Goal: Task Accomplishment & Management: Complete application form

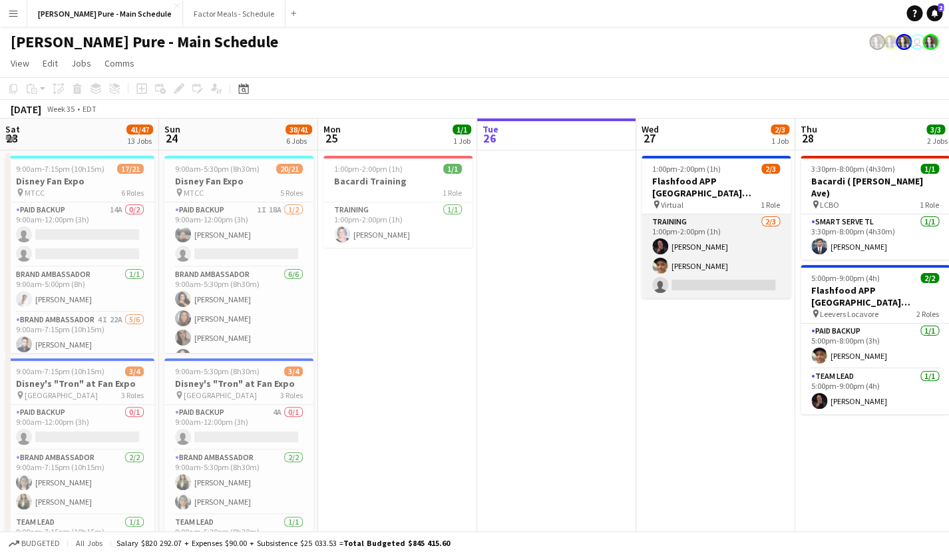
scroll to position [0, 318]
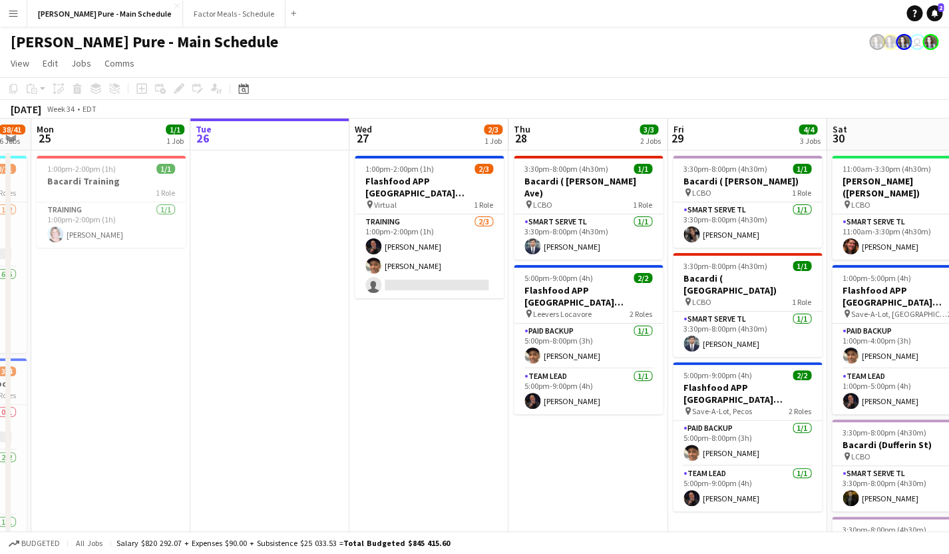
drag, startPoint x: 256, startPoint y: 252, endPoint x: 449, endPoint y: 245, distance: 193.8
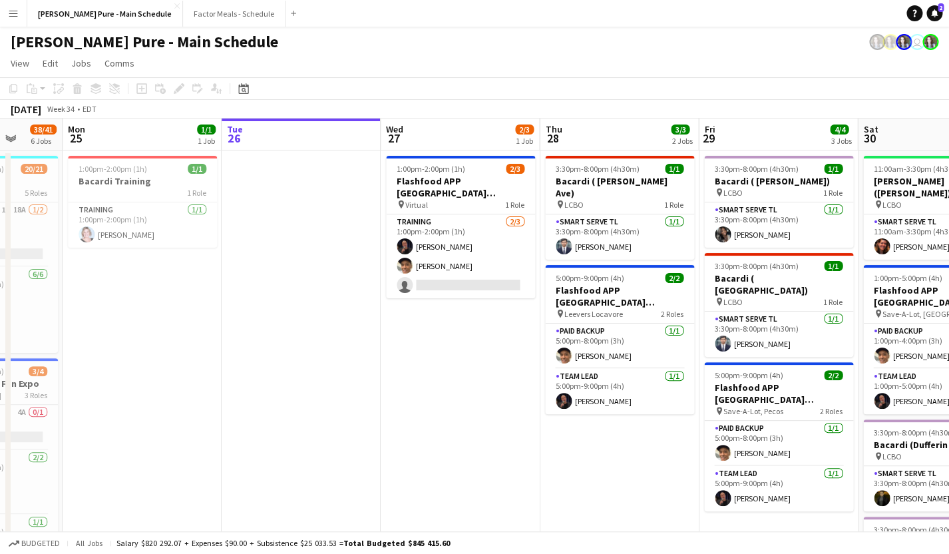
drag, startPoint x: 236, startPoint y: 323, endPoint x: 429, endPoint y: 283, distance: 197.2
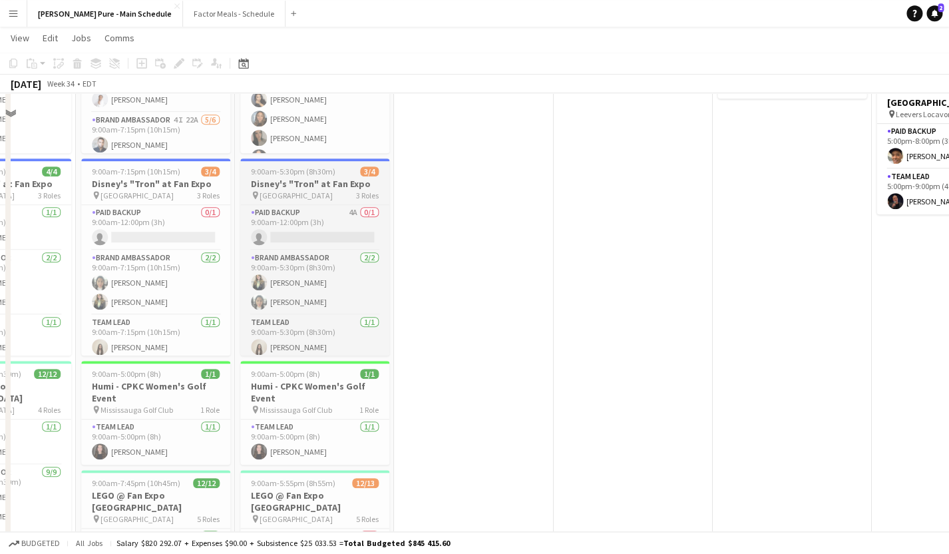
scroll to position [0, 0]
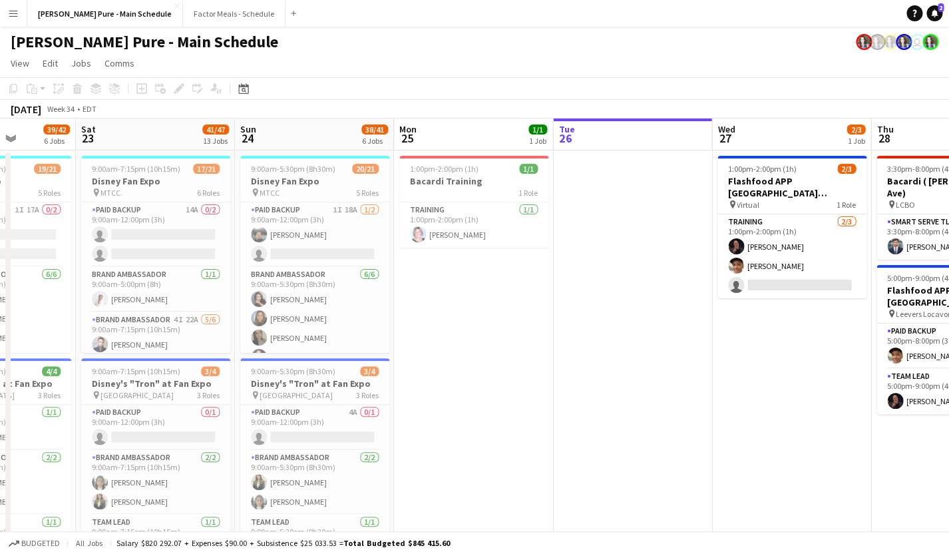
click at [19, 24] on button "Menu" at bounding box center [13, 13] width 27 height 27
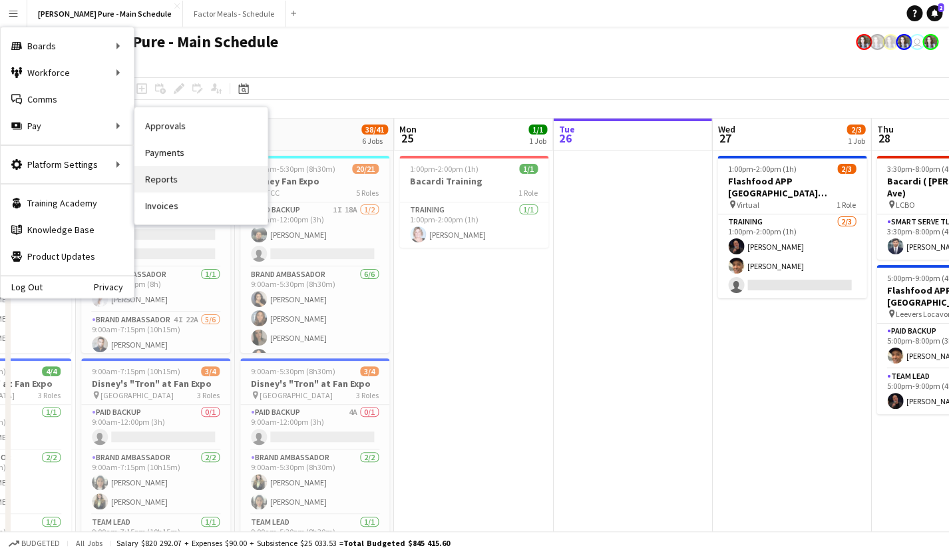
click at [190, 180] on link "Reports" at bounding box center [200, 179] width 133 height 27
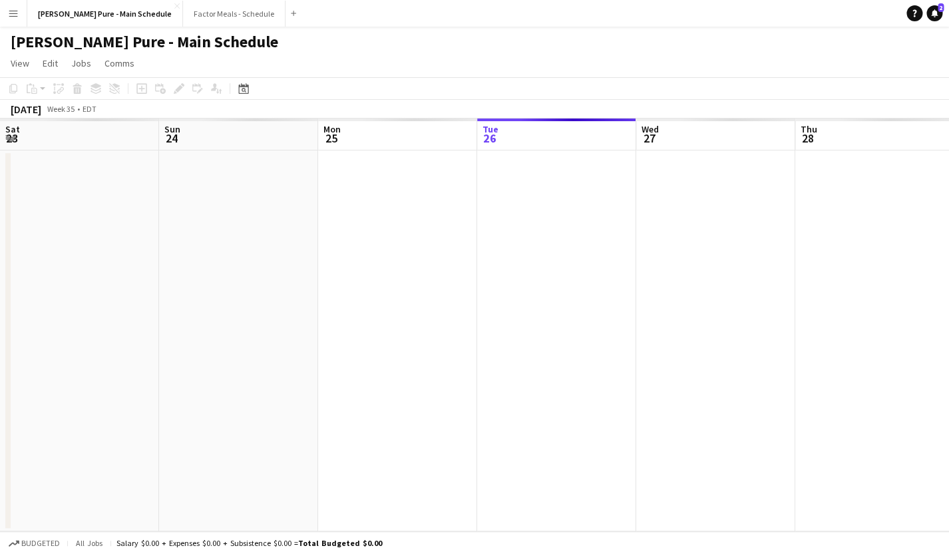
scroll to position [0, 318]
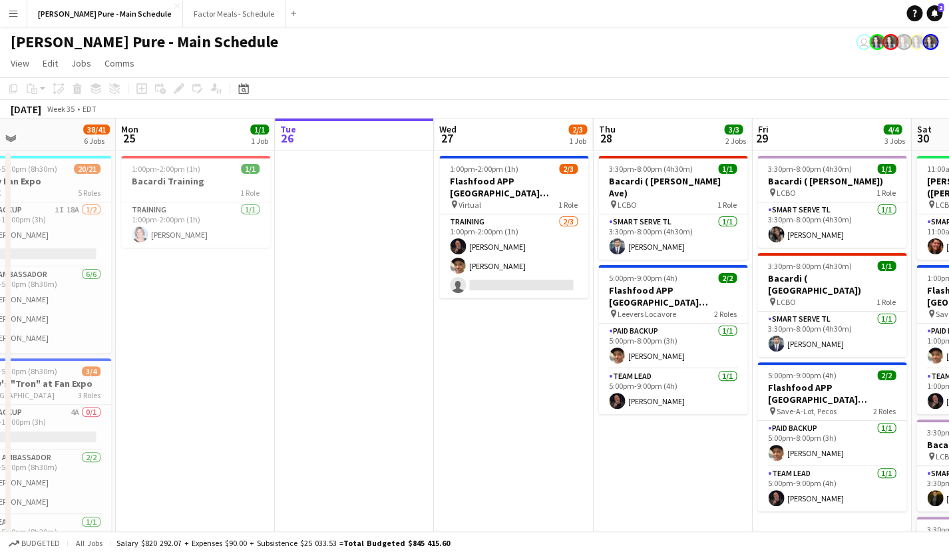
drag, startPoint x: 220, startPoint y: 181, endPoint x: 336, endPoint y: 181, distance: 115.8
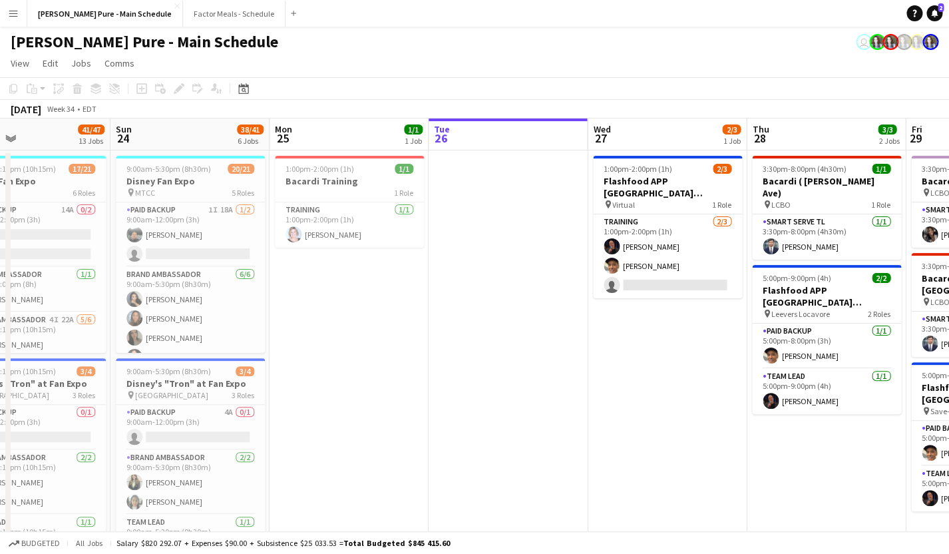
scroll to position [0, 309]
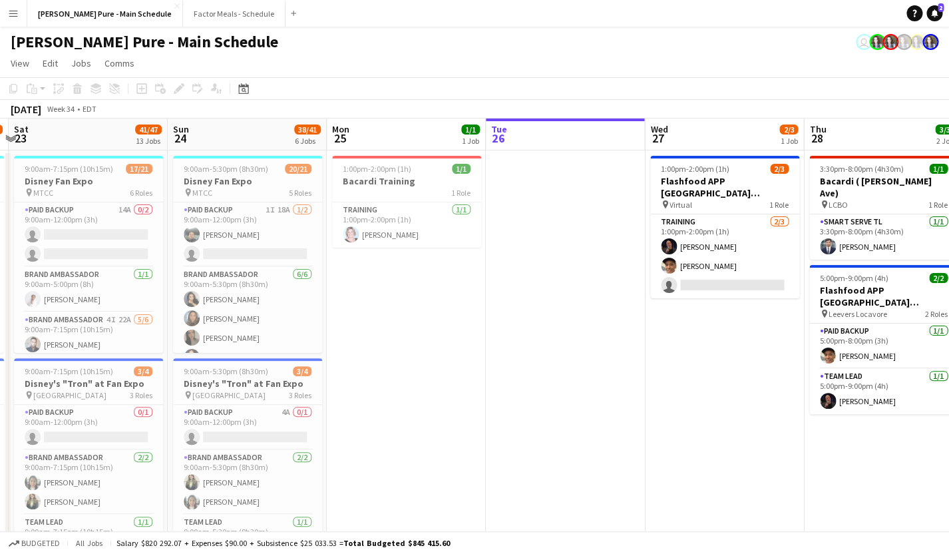
drag, startPoint x: 474, startPoint y: 190, endPoint x: 578, endPoint y: 190, distance: 104.5
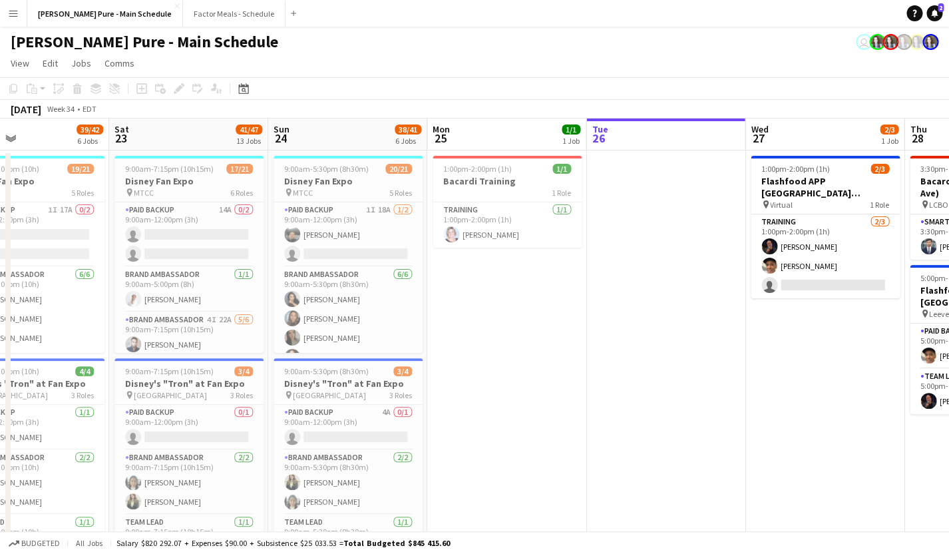
scroll to position [0, 419]
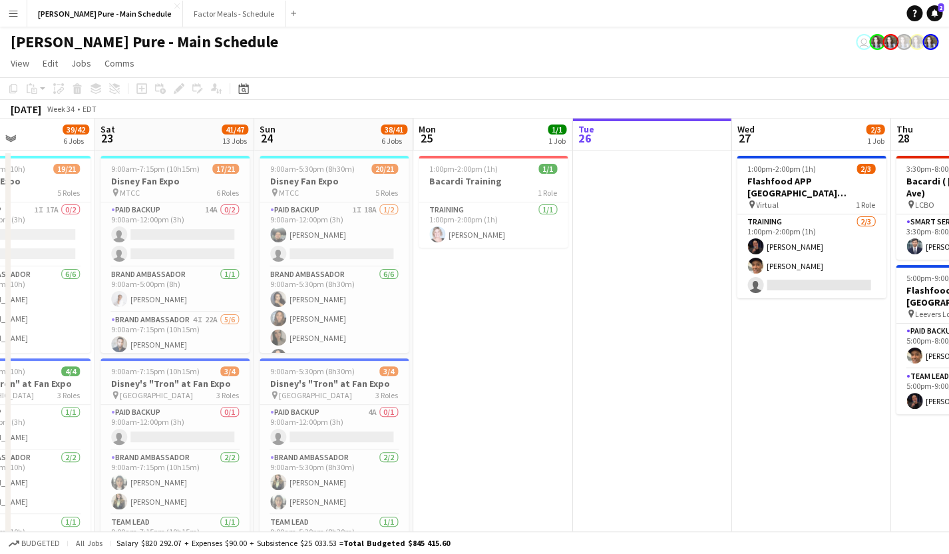
drag, startPoint x: 401, startPoint y: 341, endPoint x: 610, endPoint y: 299, distance: 213.1
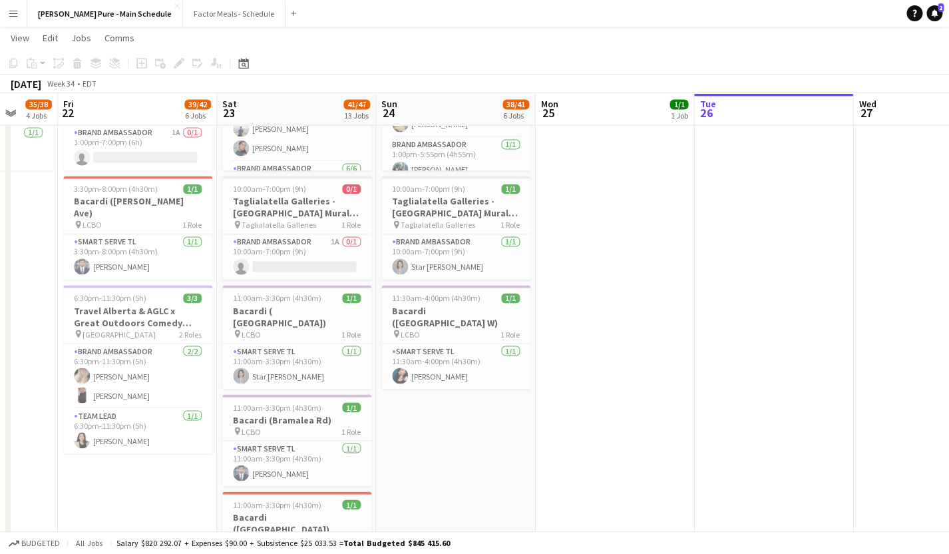
scroll to position [786, 0]
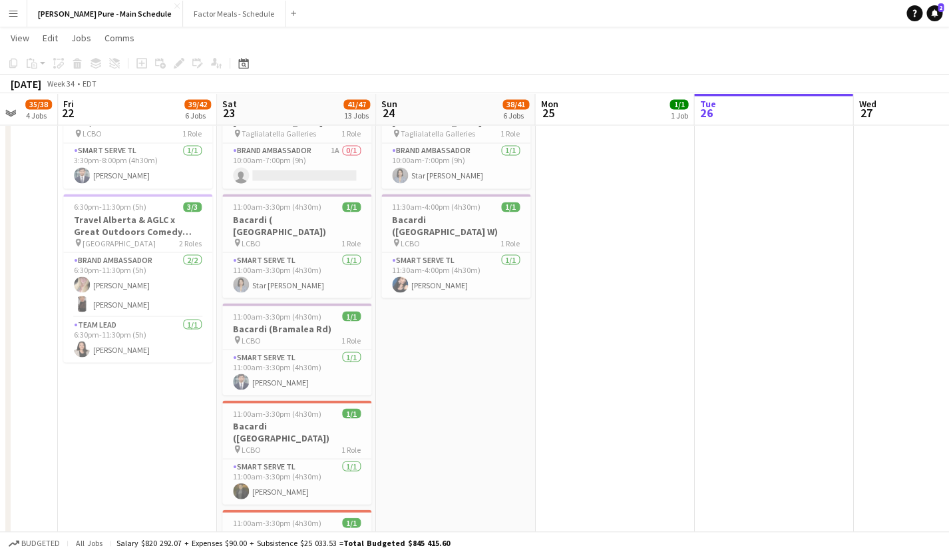
click at [416, 311] on app-date-cell "9:00am-5:30pm (8h30m) 20/21 Disney Fan Expo pin MTCC 5 Roles Paid Backup 1I 18A…" at bounding box center [455, 230] width 159 height 1735
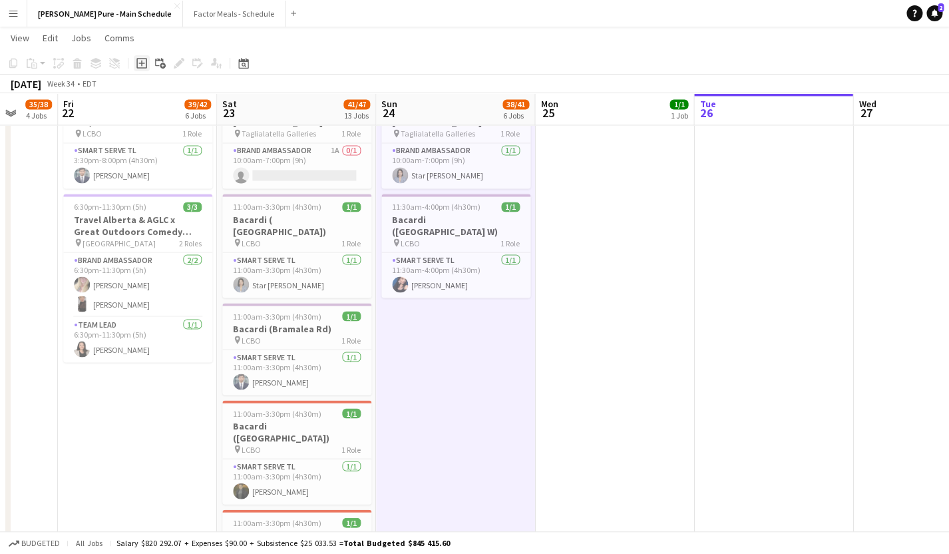
click at [143, 64] on icon "Add job" at bounding box center [141, 63] width 11 height 11
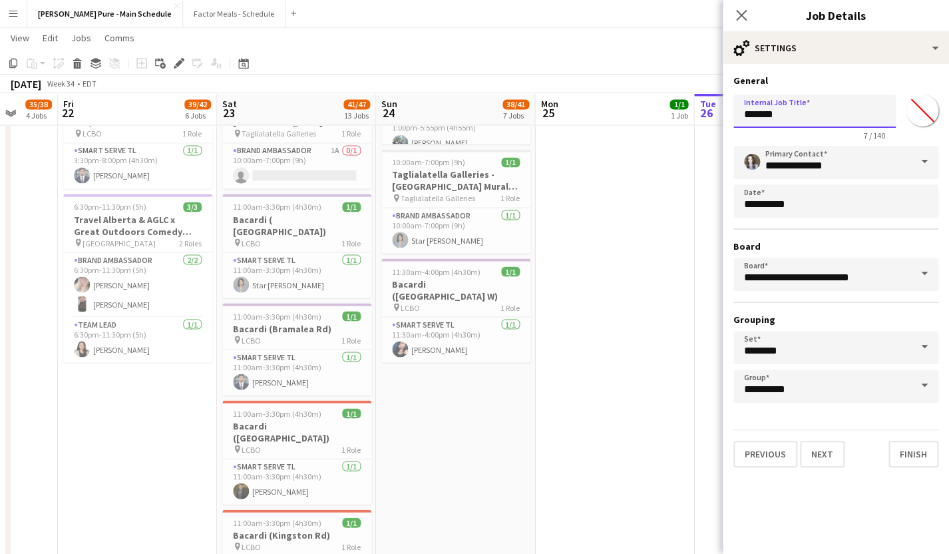
drag, startPoint x: 846, startPoint y: 124, endPoint x: 686, endPoint y: 111, distance: 160.9
click at [733, 111] on input "*******" at bounding box center [814, 110] width 162 height 33
type input "**********"
click at [819, 460] on button "Next" at bounding box center [822, 454] width 45 height 27
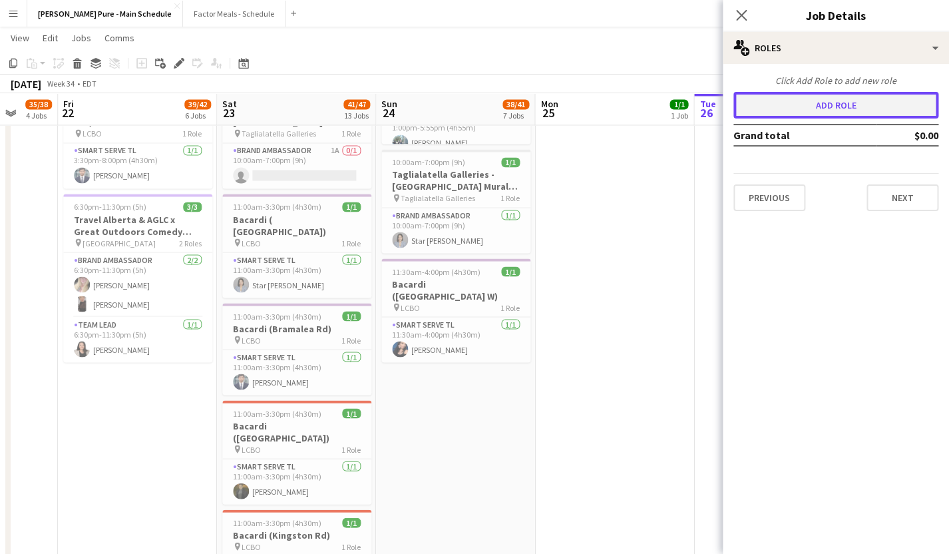
click at [792, 104] on button "Add role" at bounding box center [835, 105] width 205 height 27
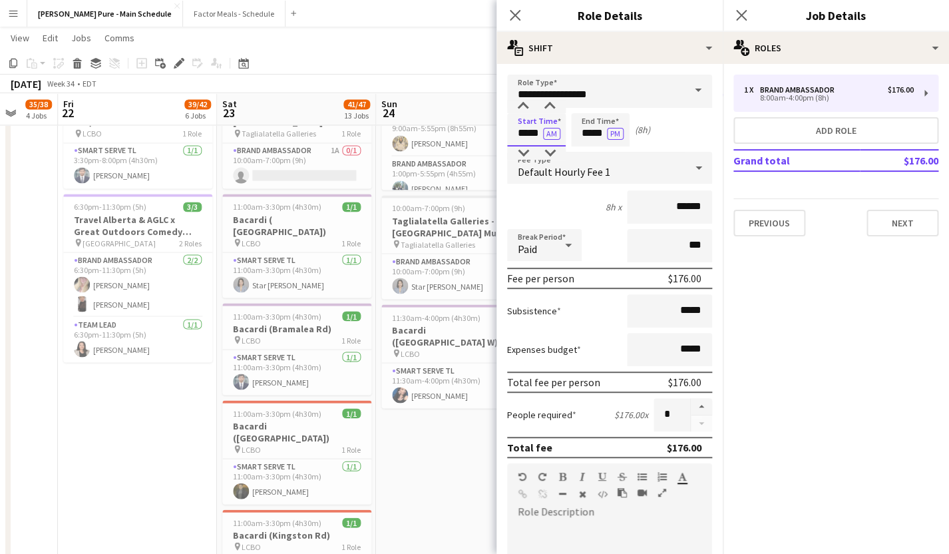
click at [527, 130] on input "*****" at bounding box center [536, 129] width 59 height 33
drag, startPoint x: 665, startPoint y: 211, endPoint x: 714, endPoint y: 209, distance: 49.3
click at [712, 209] on input "******" at bounding box center [669, 206] width 85 height 33
type input "**"
click at [663, 323] on input "*****" at bounding box center [669, 310] width 85 height 33
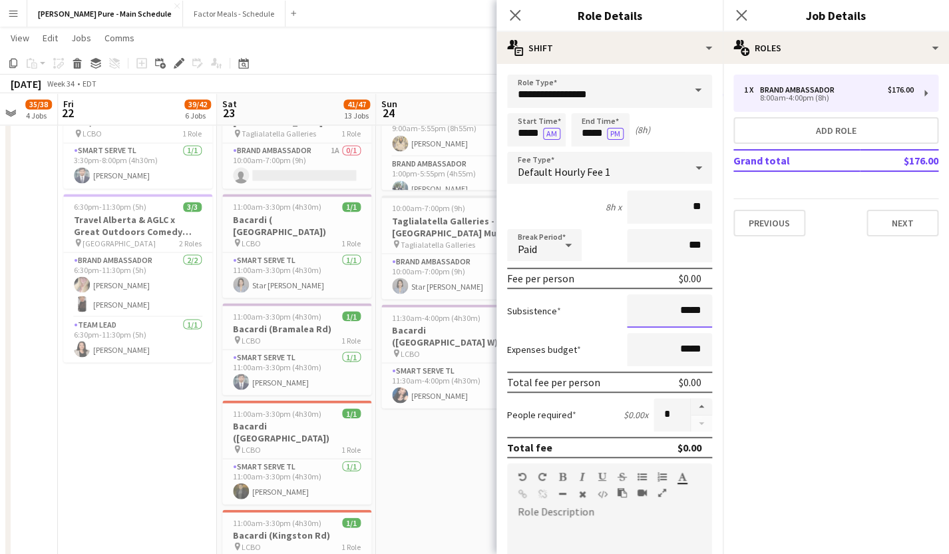
drag, startPoint x: 682, startPoint y: 313, endPoint x: 705, endPoint y: 313, distance: 23.3
click at [705, 313] on input "*****" at bounding box center [669, 310] width 85 height 33
type input "*******"
click at [611, 329] on form "**********" at bounding box center [609, 454] width 226 height 759
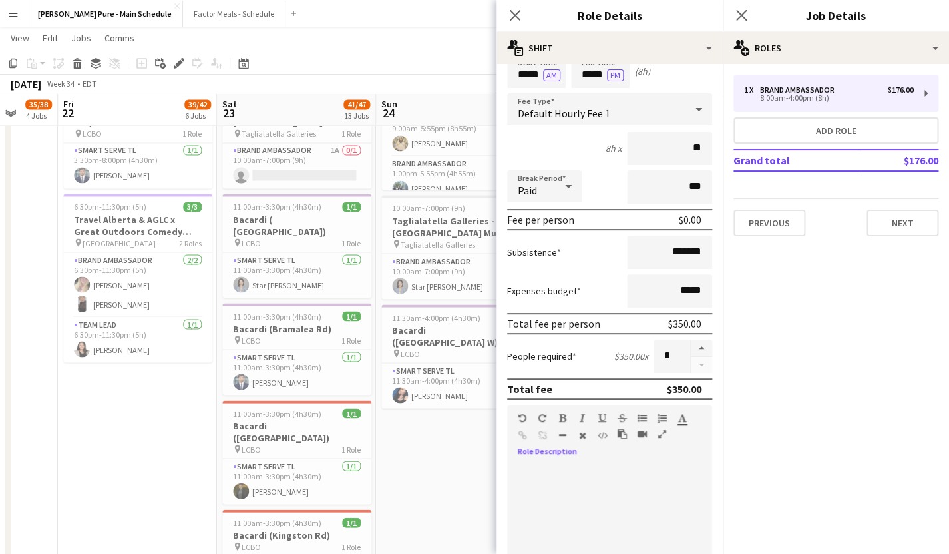
scroll to position [87, 0]
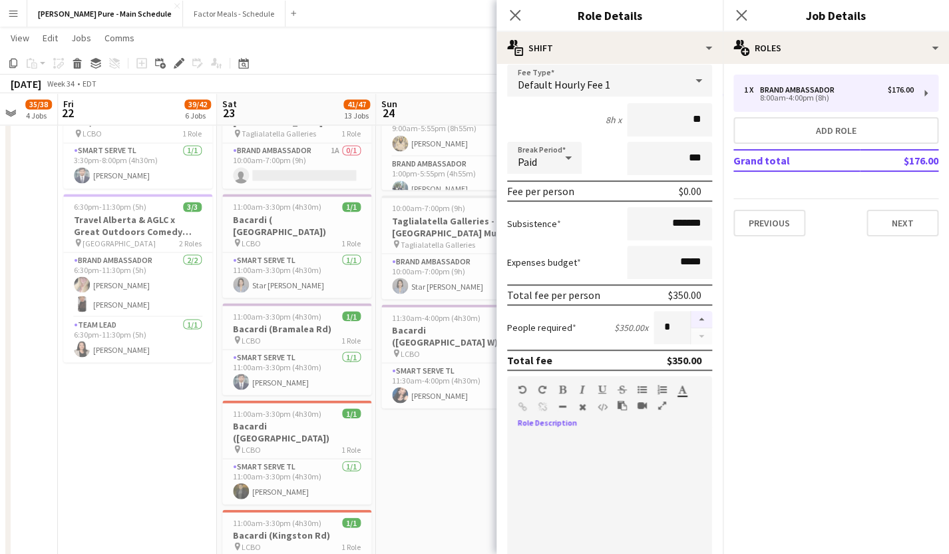
click at [699, 317] on button "button" at bounding box center [701, 319] width 21 height 17
type input "*"
click at [600, 103] on form "**********" at bounding box center [609, 366] width 226 height 759
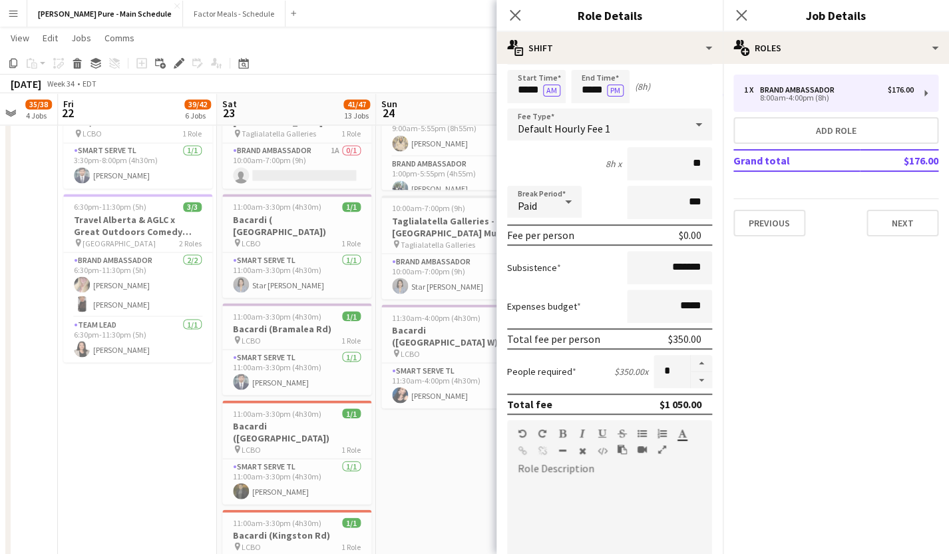
scroll to position [0, 0]
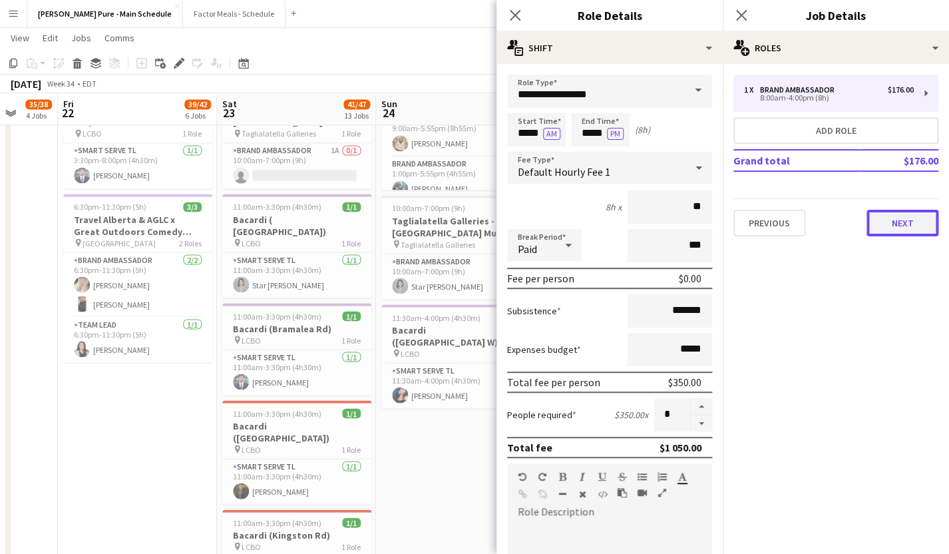
click at [900, 221] on button "Next" at bounding box center [902, 223] width 72 height 27
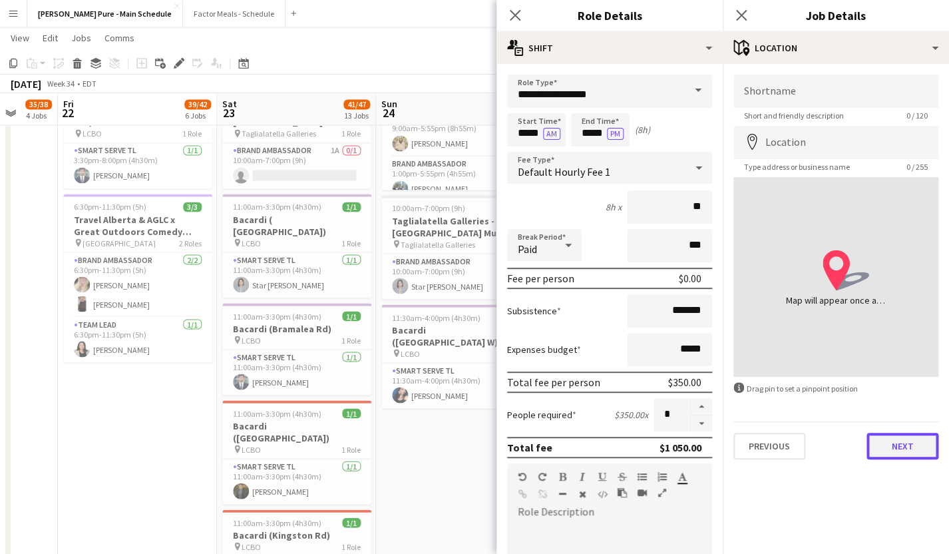
click at [899, 443] on button "Next" at bounding box center [902, 446] width 72 height 27
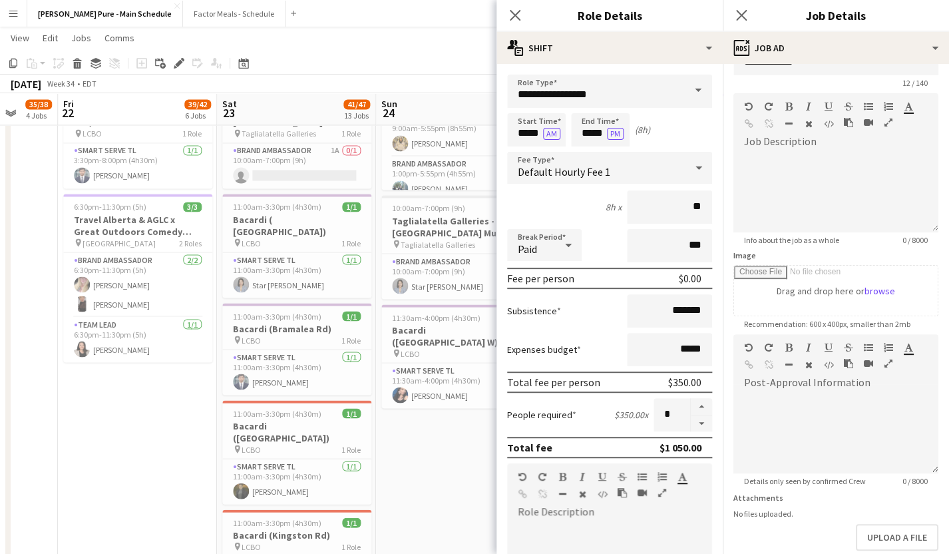
scroll to position [106, 0]
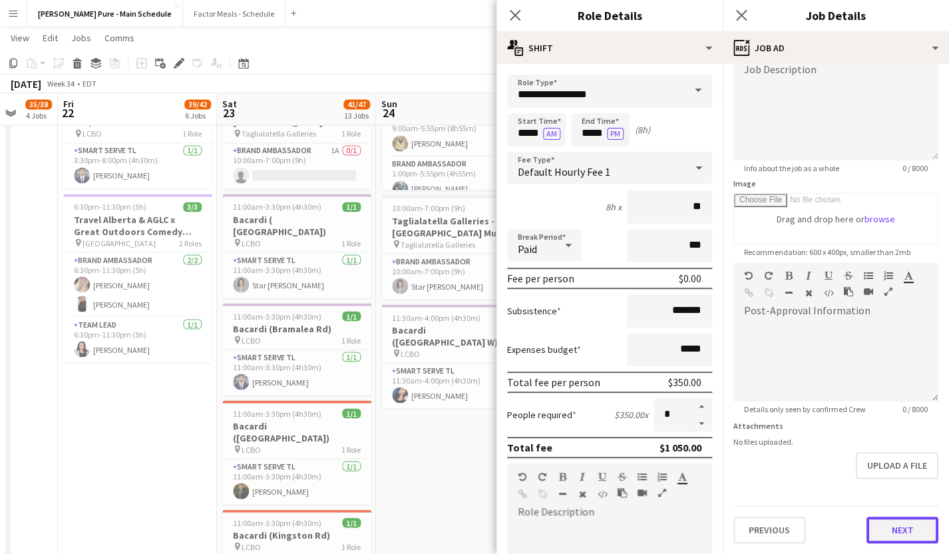
click at [898, 526] on button "Next" at bounding box center [902, 529] width 72 height 27
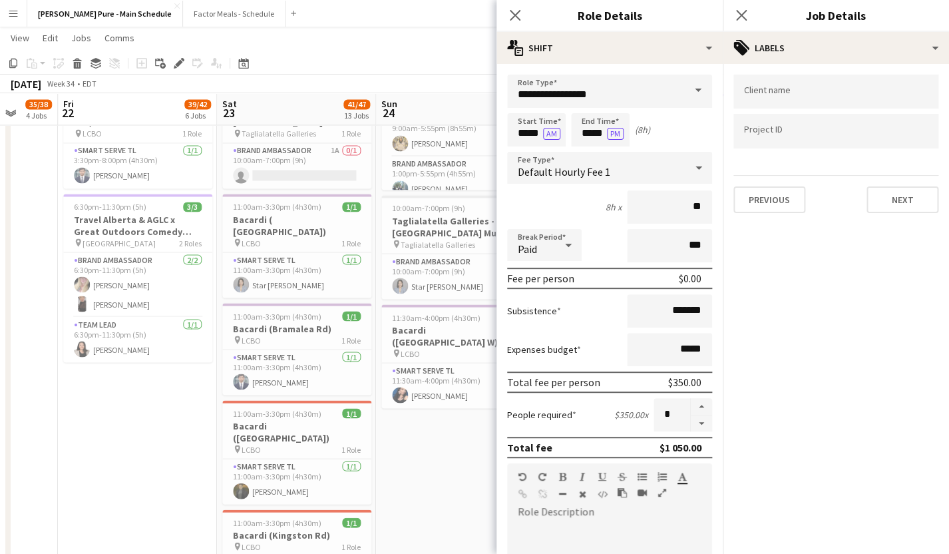
scroll to position [0, 0]
click at [769, 97] on input "Type to search client labels..." at bounding box center [836, 96] width 184 height 12
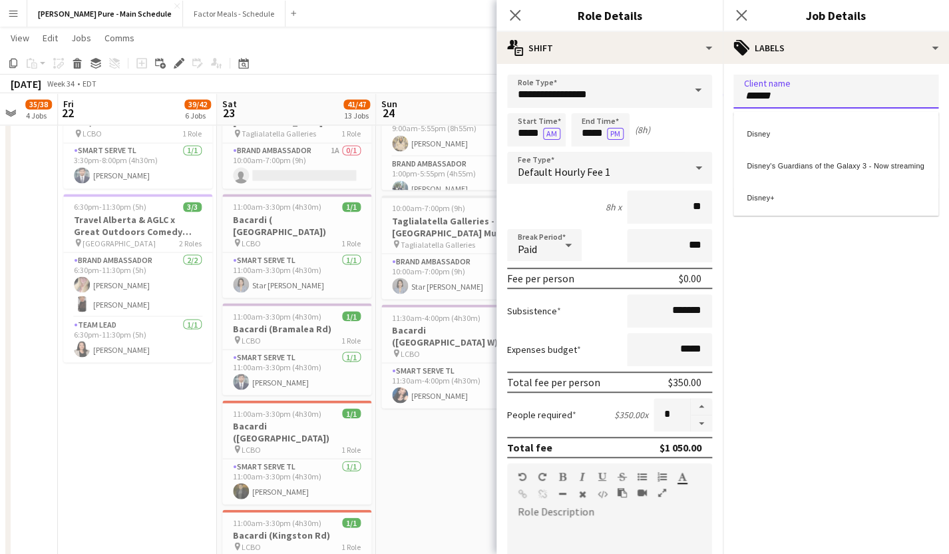
type input "******"
click at [779, 141] on div "Disney" at bounding box center [835, 132] width 205 height 32
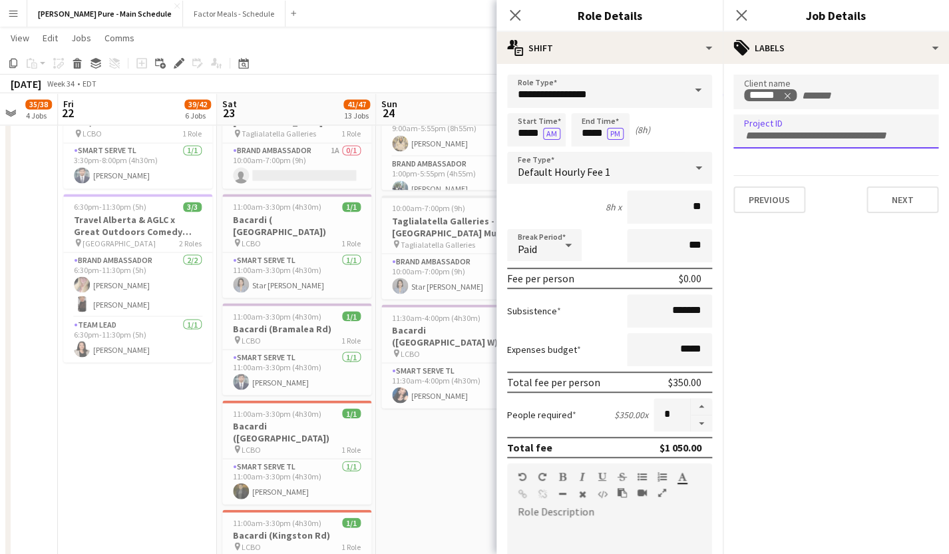
click at [761, 139] on div at bounding box center [835, 131] width 205 height 34
type input "**********"
click at [895, 207] on button "Next" at bounding box center [902, 199] width 72 height 27
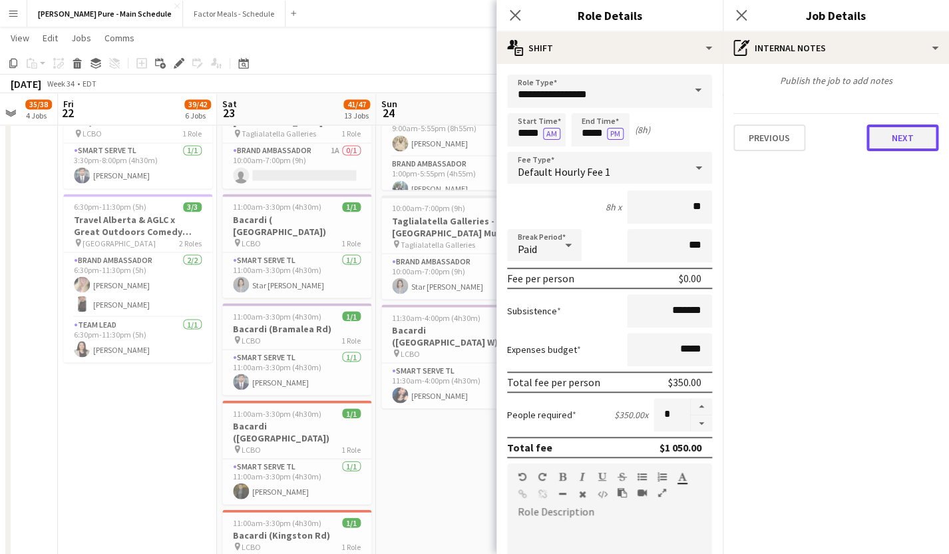
click at [889, 145] on button "Next" at bounding box center [902, 137] width 72 height 27
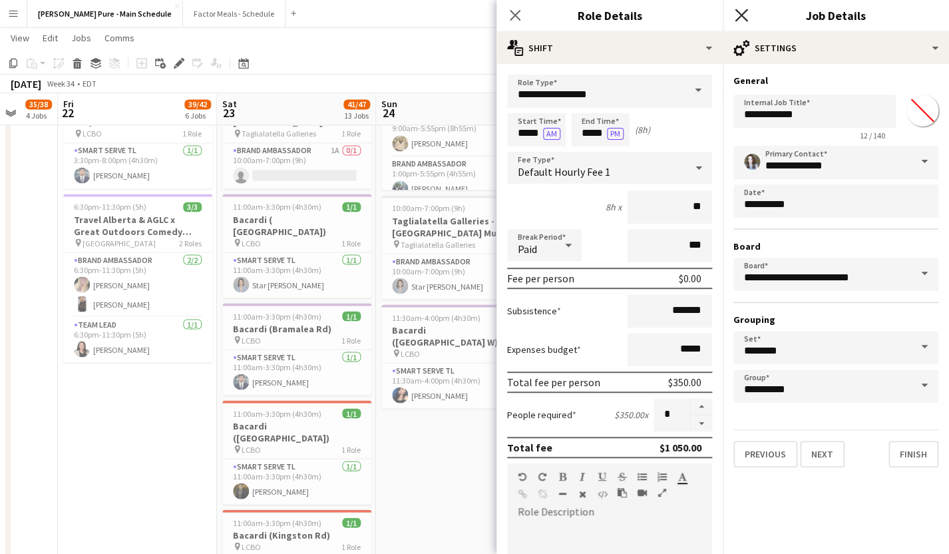
click at [737, 11] on icon at bounding box center [741, 15] width 13 height 13
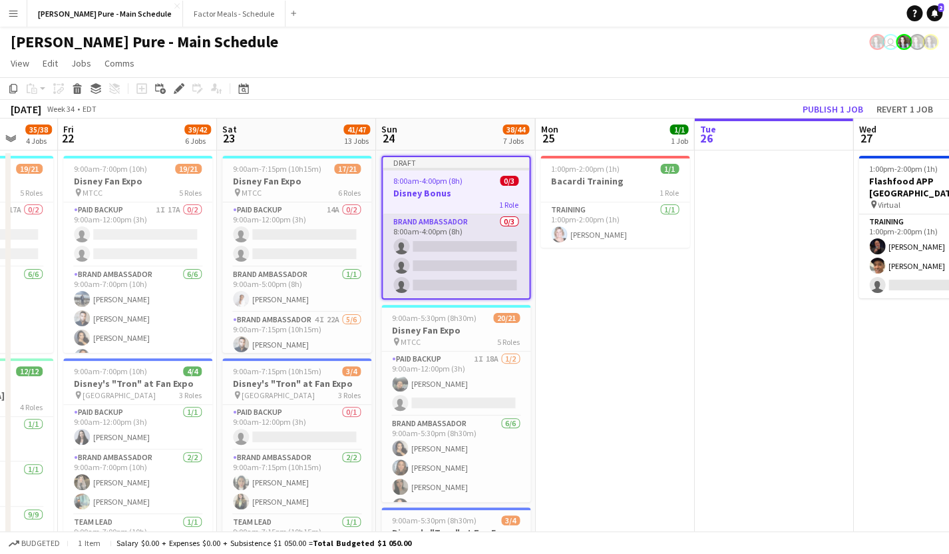
click at [423, 236] on app-card-role "Brand Ambassador 0/3 8:00am-4:00pm (8h) single-neutral-actions single-neutral-a…" at bounding box center [456, 256] width 146 height 84
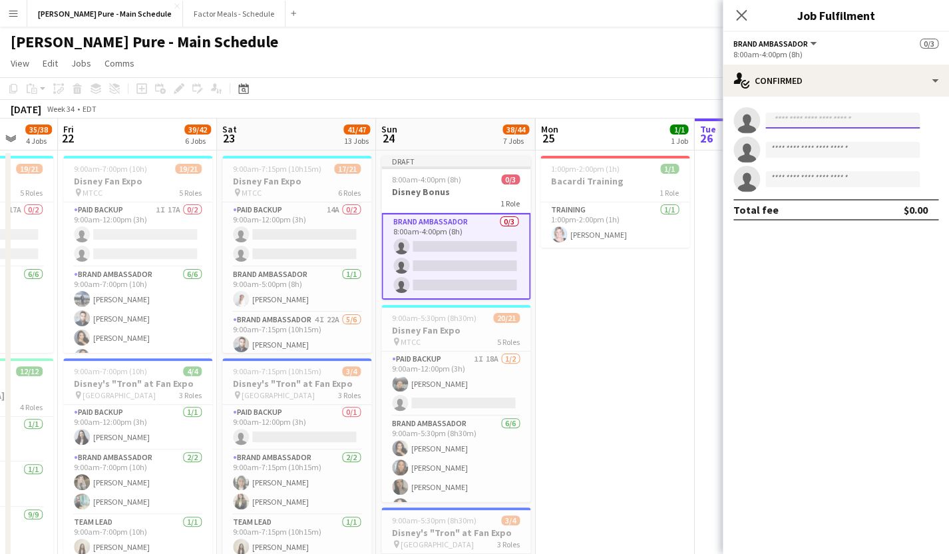
click at [804, 122] on input at bounding box center [842, 120] width 154 height 16
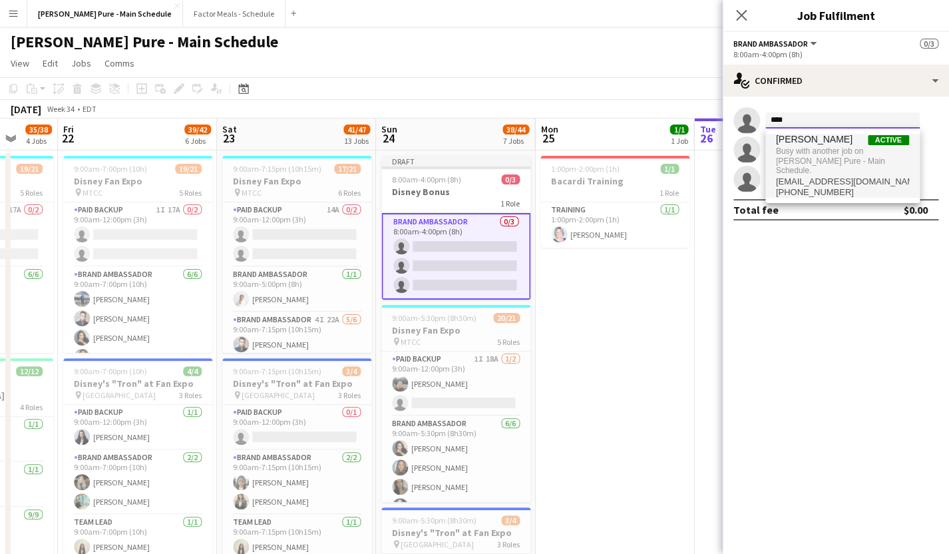
type input "****"
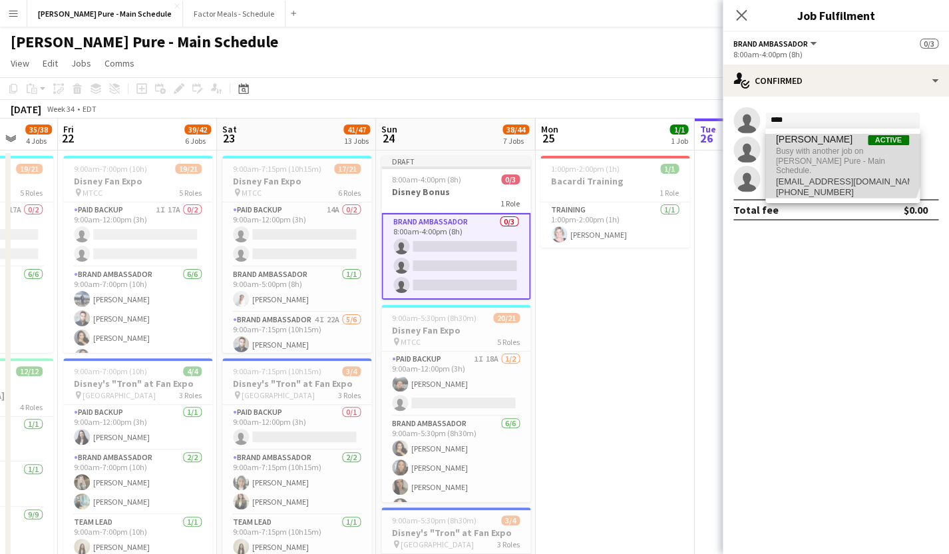
click at [804, 150] on span "Busy with another job on [PERSON_NAME] Pure - Main Schedule." at bounding box center [842, 160] width 133 height 31
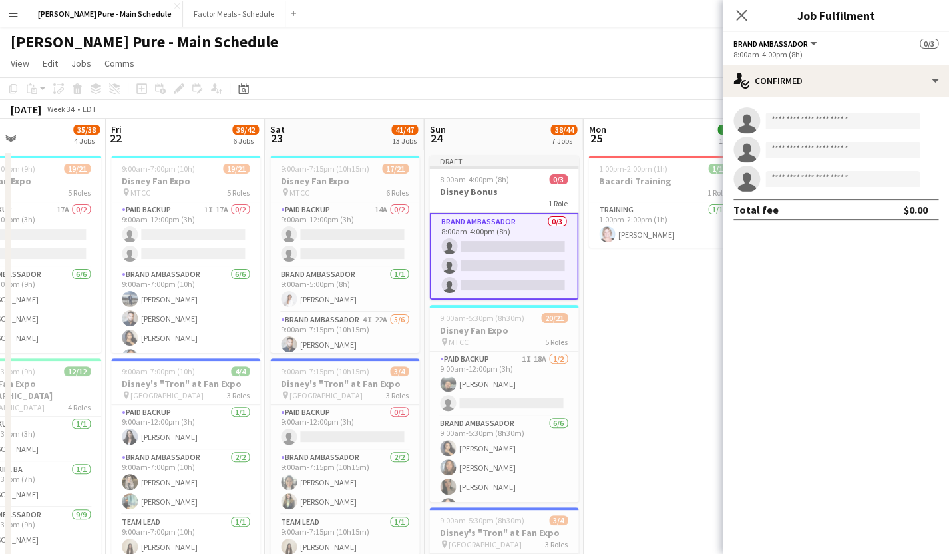
scroll to position [0, 531]
drag, startPoint x: 437, startPoint y: 159, endPoint x: 483, endPoint y: 211, distance: 69.7
click at [739, 19] on icon at bounding box center [741, 15] width 13 height 13
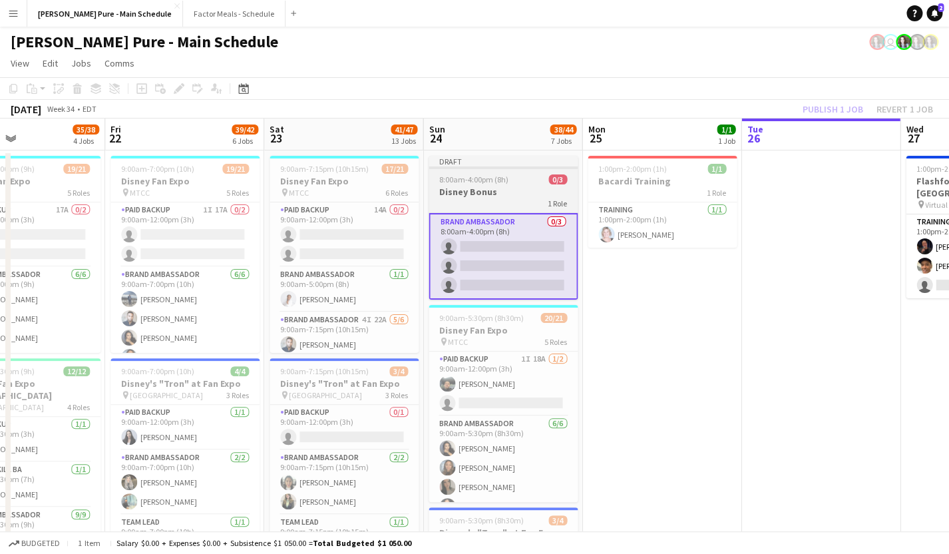
click at [496, 160] on div "Draft" at bounding box center [503, 161] width 149 height 11
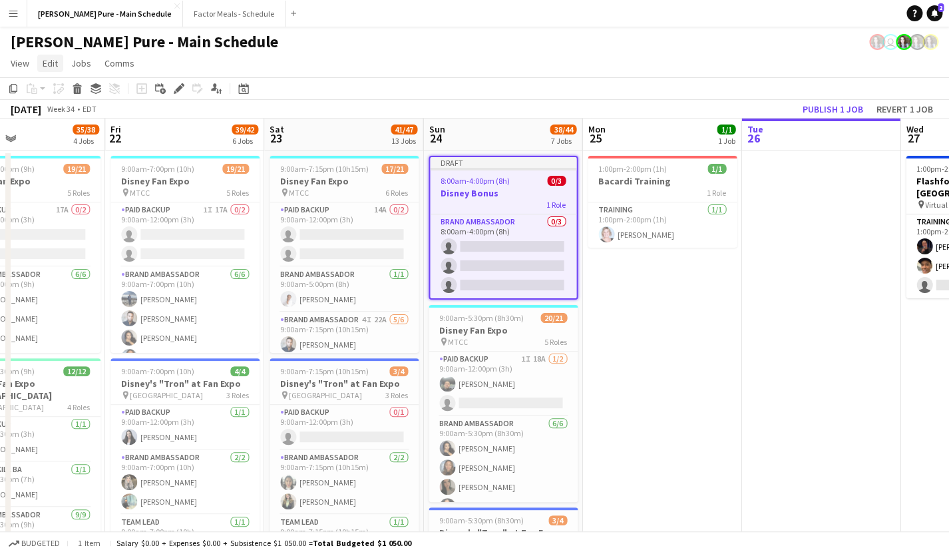
click at [47, 63] on span "Edit" at bounding box center [50, 63] width 15 height 12
click at [65, 94] on span "Copy Command C" at bounding box center [76, 92] width 55 height 13
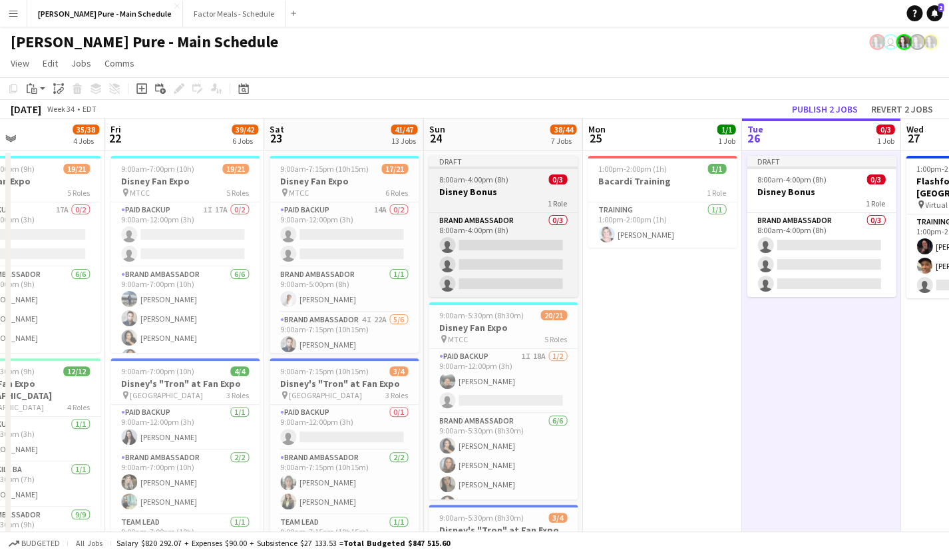
click at [474, 158] on div "Draft" at bounding box center [503, 161] width 149 height 11
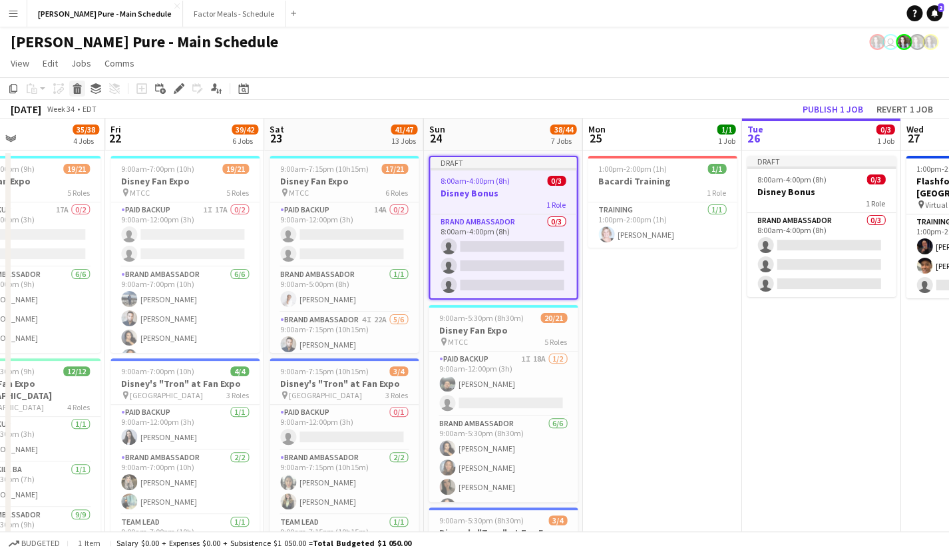
click at [77, 91] on icon at bounding box center [77, 90] width 7 height 7
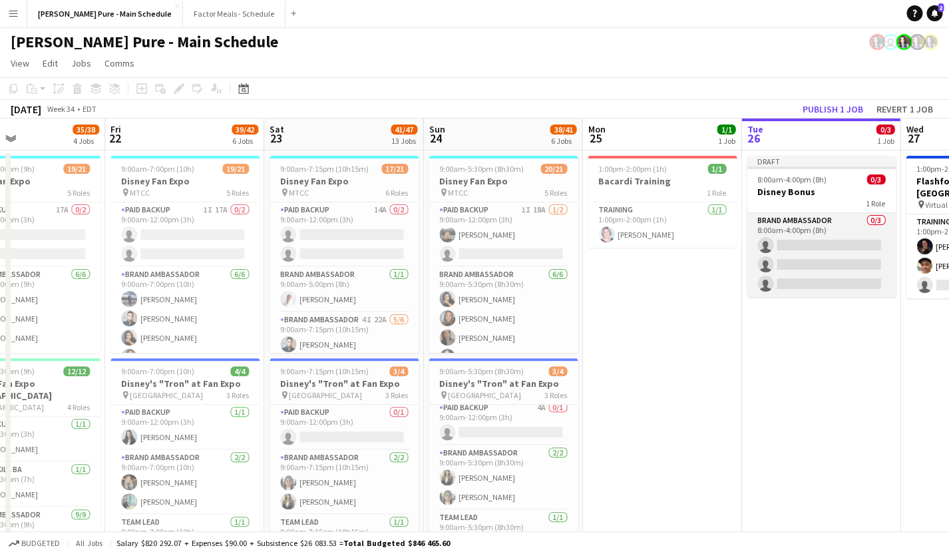
click at [795, 230] on app-card-role "Brand Ambassador 0/3 8:00am-4:00pm (8h) single-neutral-actions single-neutral-a…" at bounding box center [821, 255] width 149 height 84
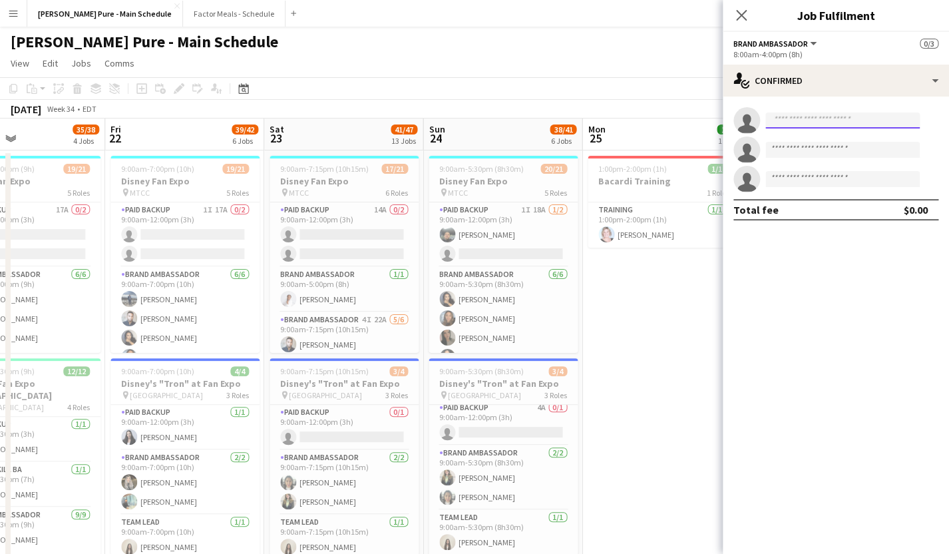
click at [792, 122] on input at bounding box center [842, 120] width 154 height 16
type input "****"
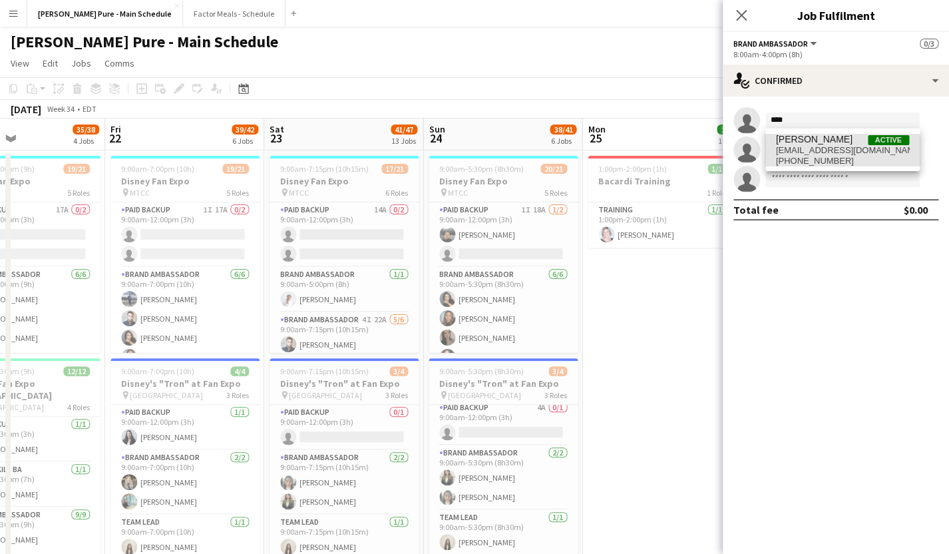
click at [808, 152] on span "[EMAIL_ADDRESS][DOMAIN_NAME]" at bounding box center [842, 150] width 133 height 11
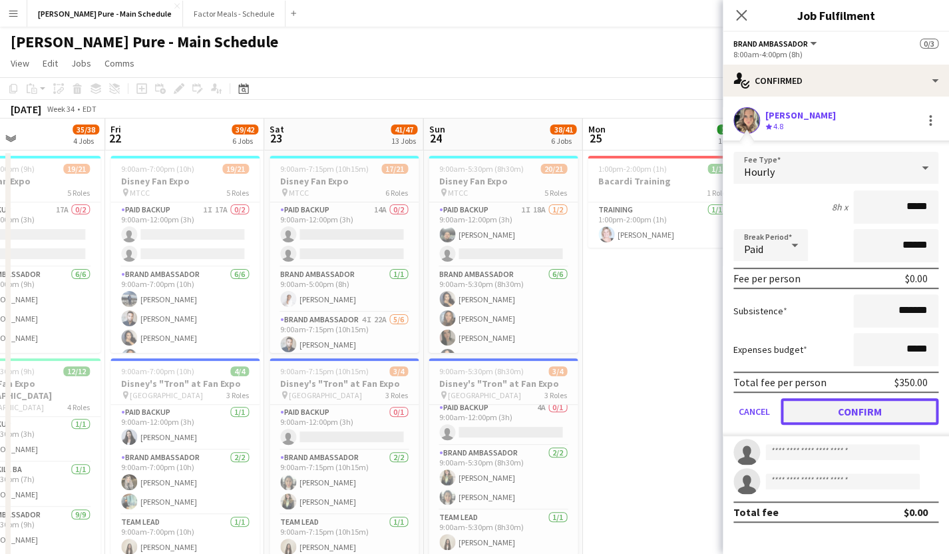
click at [858, 408] on button "Confirm" at bounding box center [860, 411] width 158 height 27
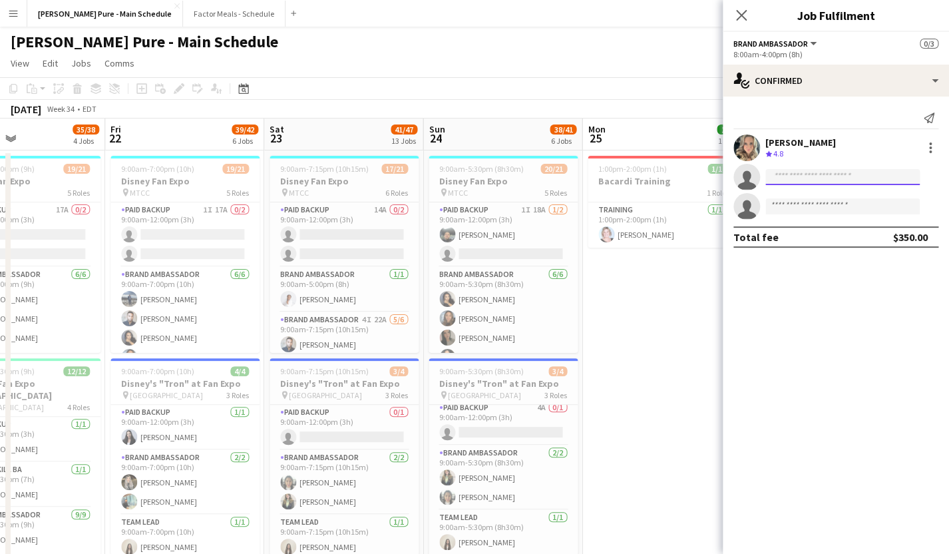
click at [784, 174] on input at bounding box center [842, 177] width 154 height 16
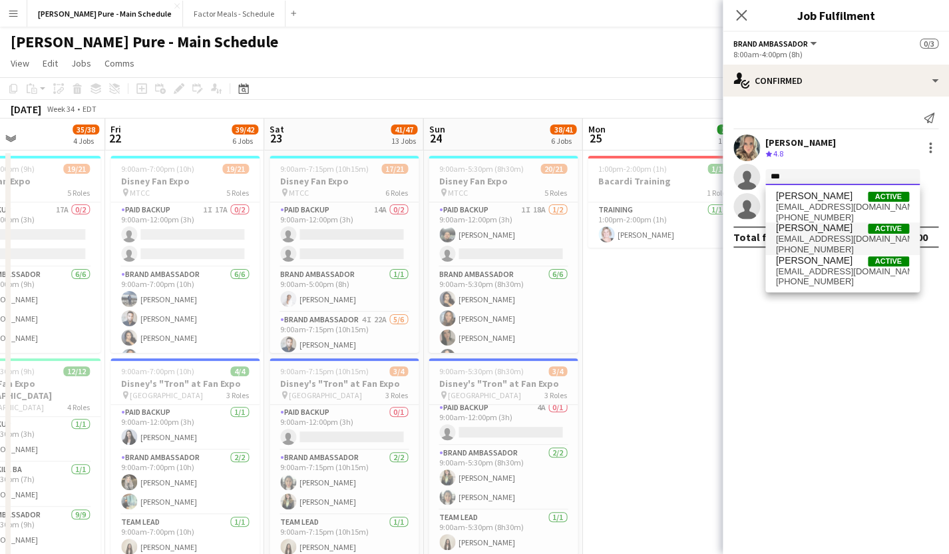
type input "***"
click at [822, 241] on span "[EMAIL_ADDRESS][DOMAIN_NAME]" at bounding box center [842, 239] width 133 height 11
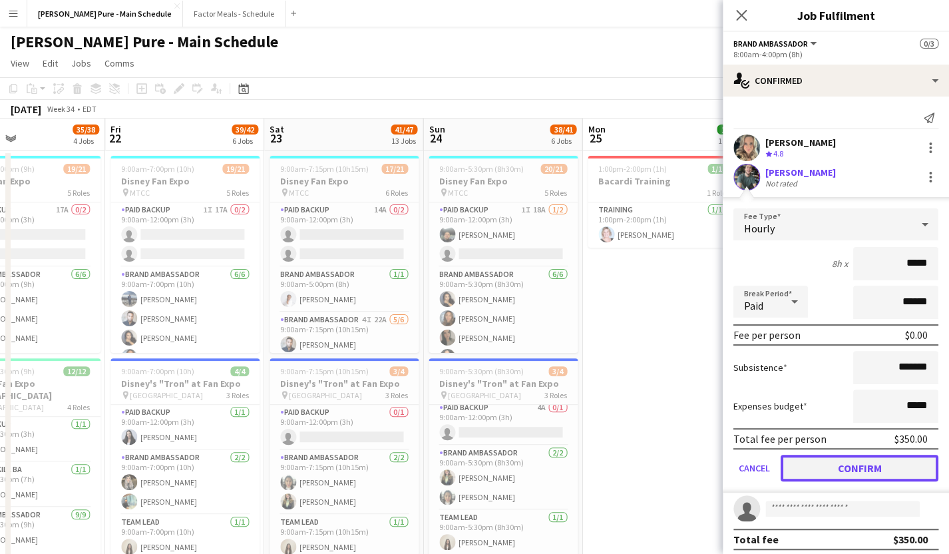
click at [856, 472] on button "Confirm" at bounding box center [860, 467] width 158 height 27
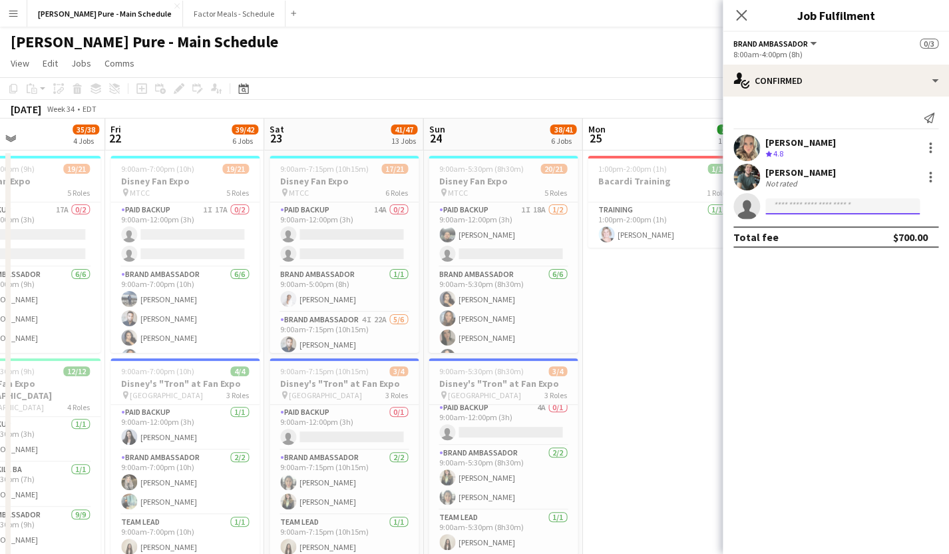
click at [781, 208] on input at bounding box center [842, 206] width 154 height 16
type input "****"
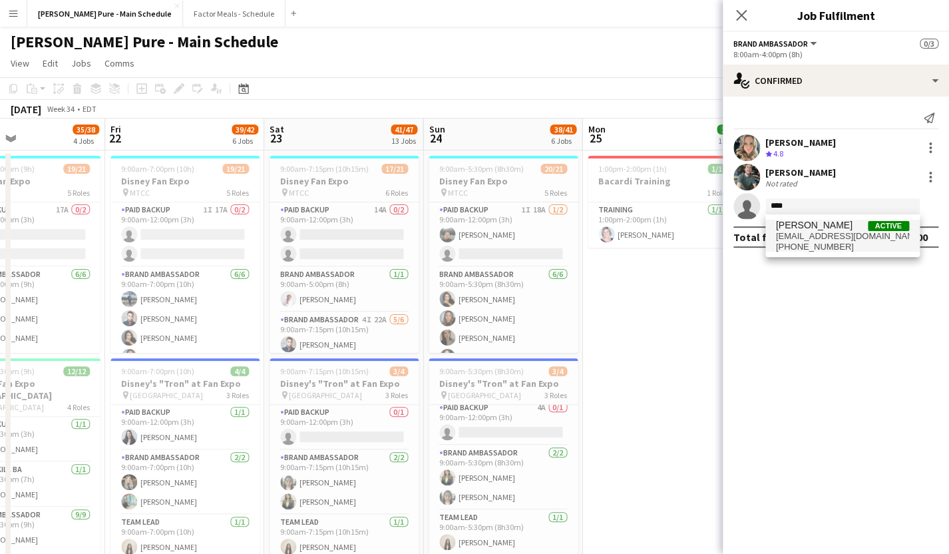
click at [813, 239] on span "[EMAIL_ADDRESS][DOMAIN_NAME]" at bounding box center [842, 236] width 133 height 11
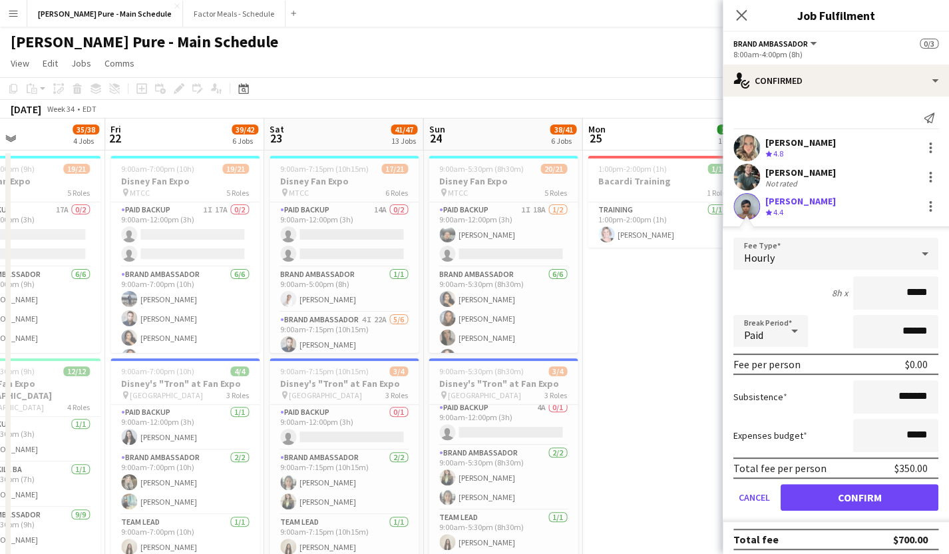
scroll to position [9, 0]
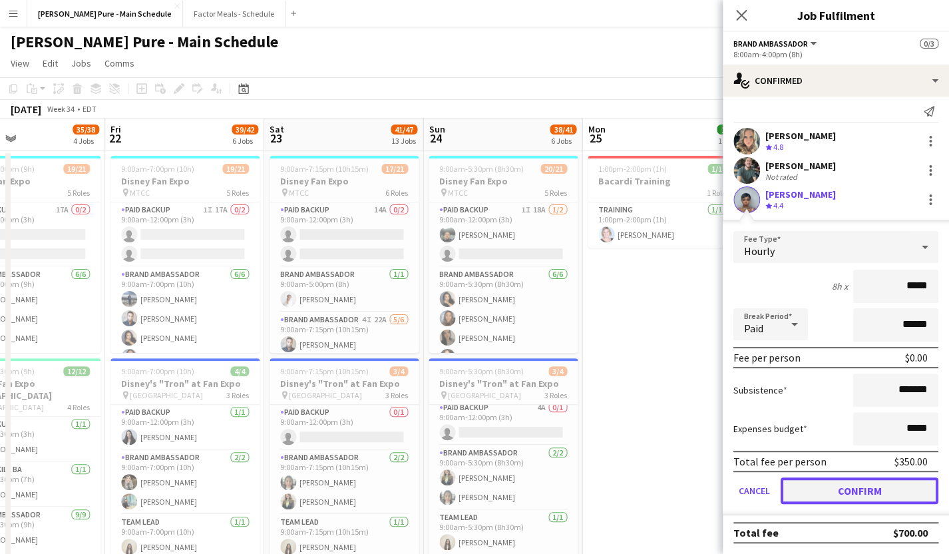
click at [826, 491] on button "Confirm" at bounding box center [860, 490] width 158 height 27
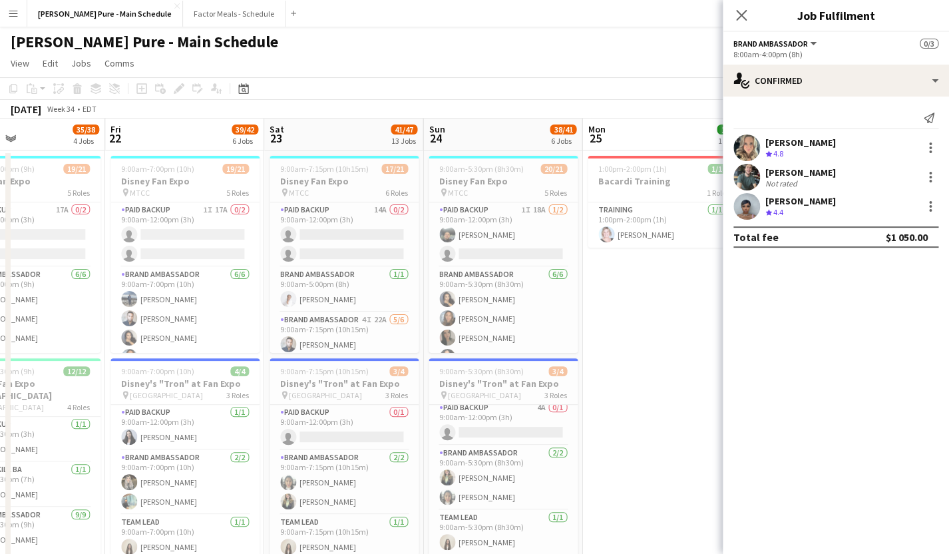
scroll to position [0, 0]
click at [741, 19] on icon "Close pop-in" at bounding box center [741, 15] width 13 height 13
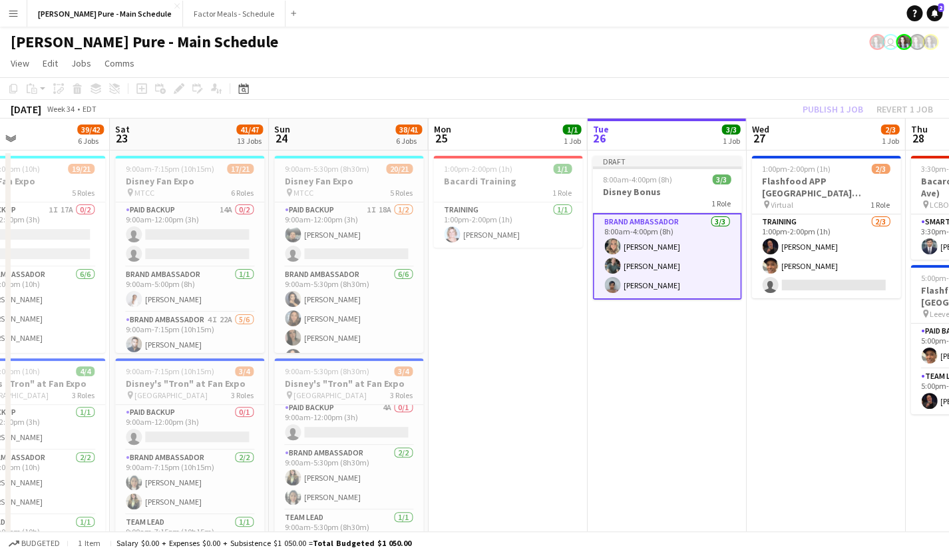
scroll to position [0, 528]
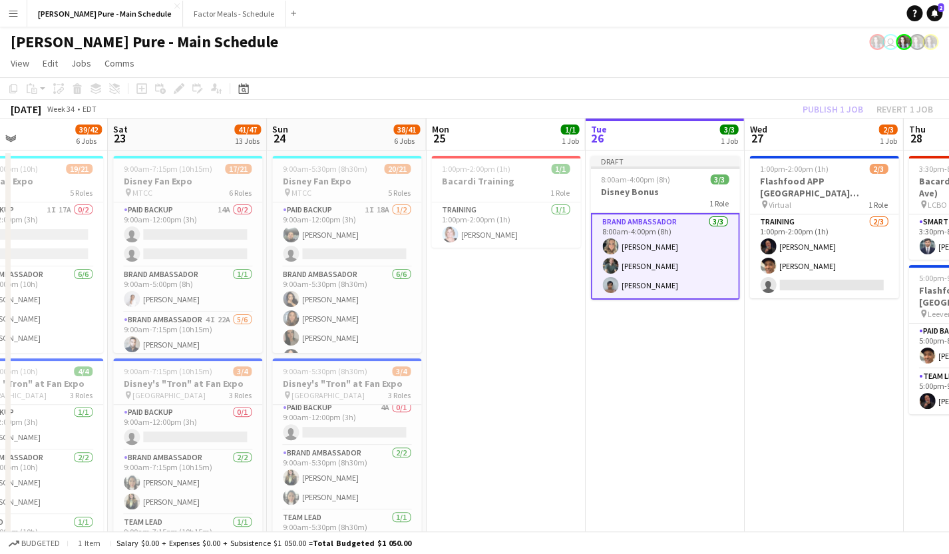
drag, startPoint x: 705, startPoint y: 391, endPoint x: 549, endPoint y: 337, distance: 165.4
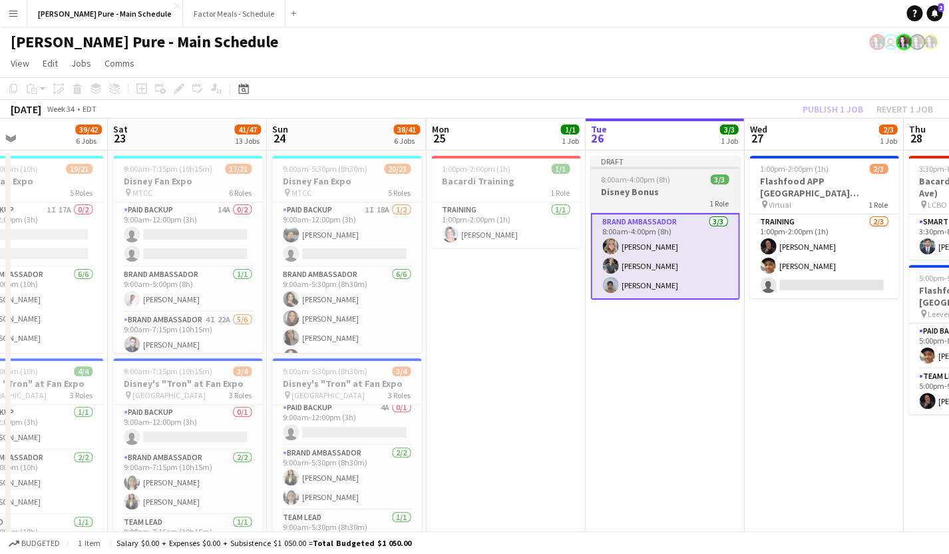
click at [641, 166] on div "Draft" at bounding box center [664, 161] width 149 height 11
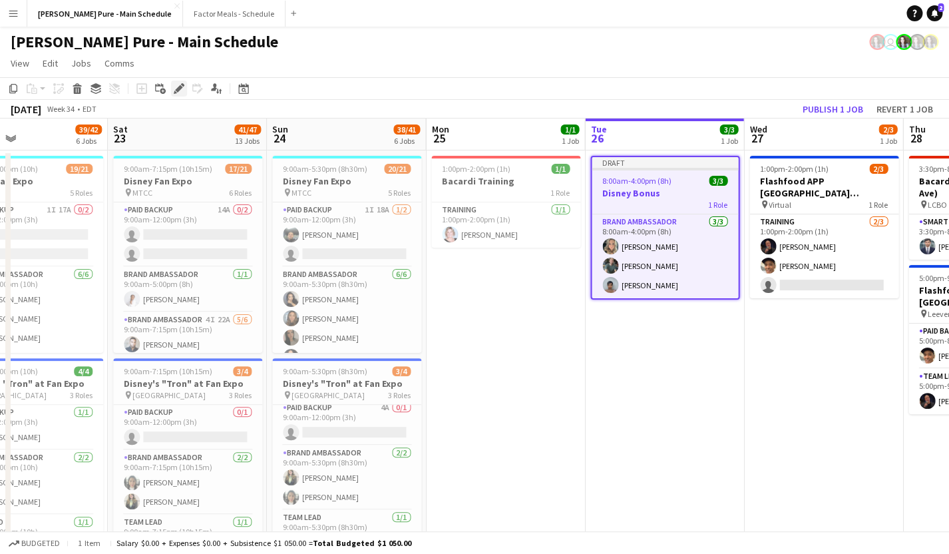
click at [180, 92] on icon "Edit" at bounding box center [179, 88] width 11 height 11
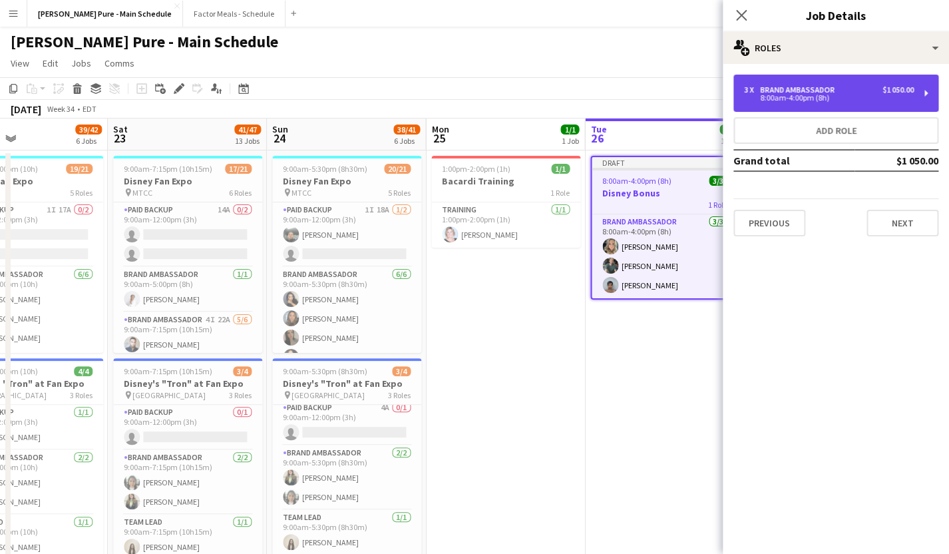
click at [798, 98] on div "8:00am-4:00pm (8h)" at bounding box center [829, 97] width 170 height 7
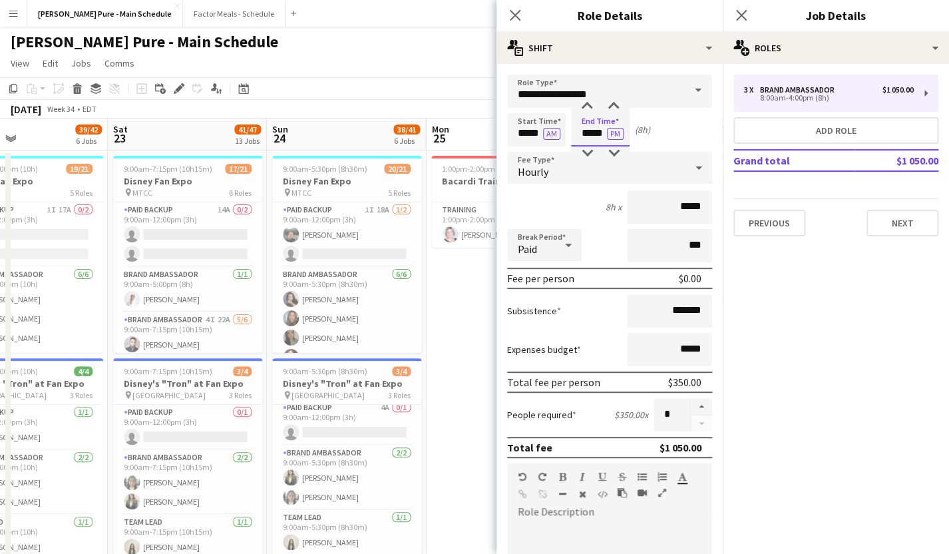
click at [582, 134] on input "*****" at bounding box center [600, 129] width 59 height 33
click at [592, 154] on div at bounding box center [587, 152] width 27 height 13
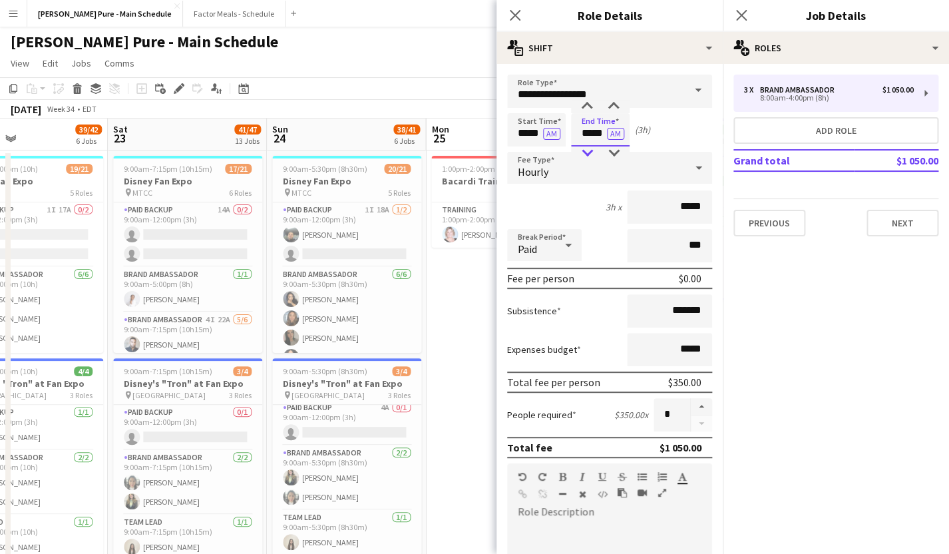
click at [592, 154] on div at bounding box center [587, 152] width 27 height 13
type input "*****"
click at [592, 154] on div at bounding box center [587, 152] width 27 height 13
click at [683, 140] on div "Start Time ***** AM End Time ***** AM (1h)" at bounding box center [609, 129] width 205 height 33
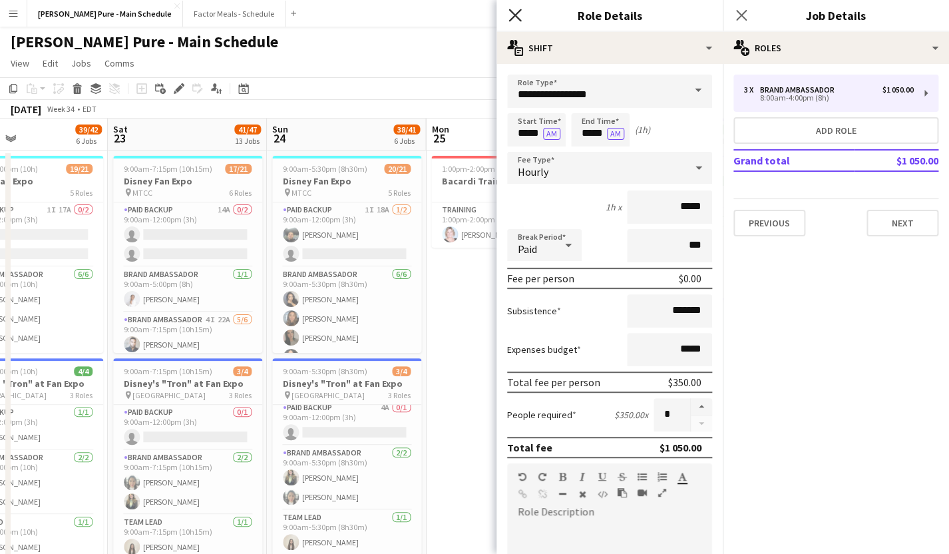
click at [515, 15] on icon at bounding box center [514, 15] width 13 height 13
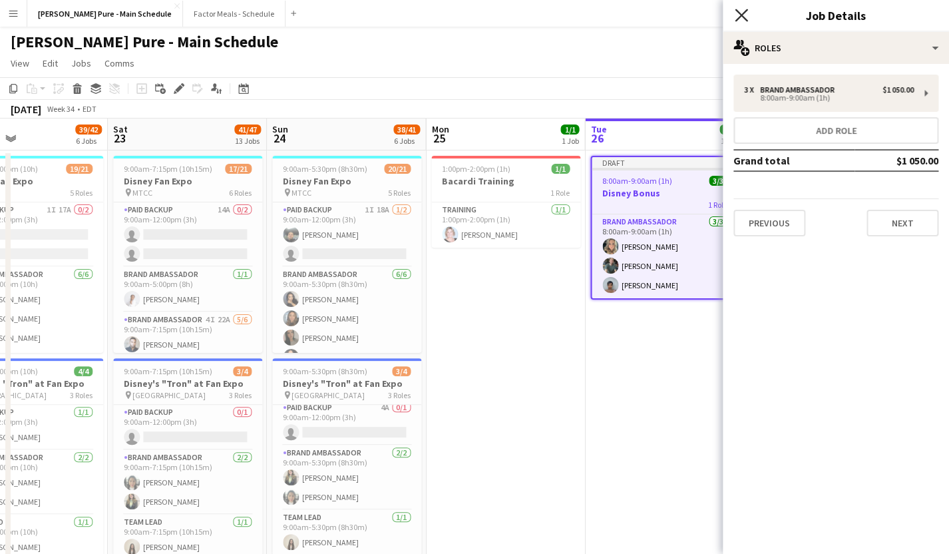
click at [741, 11] on icon "Close pop-in" at bounding box center [741, 15] width 13 height 13
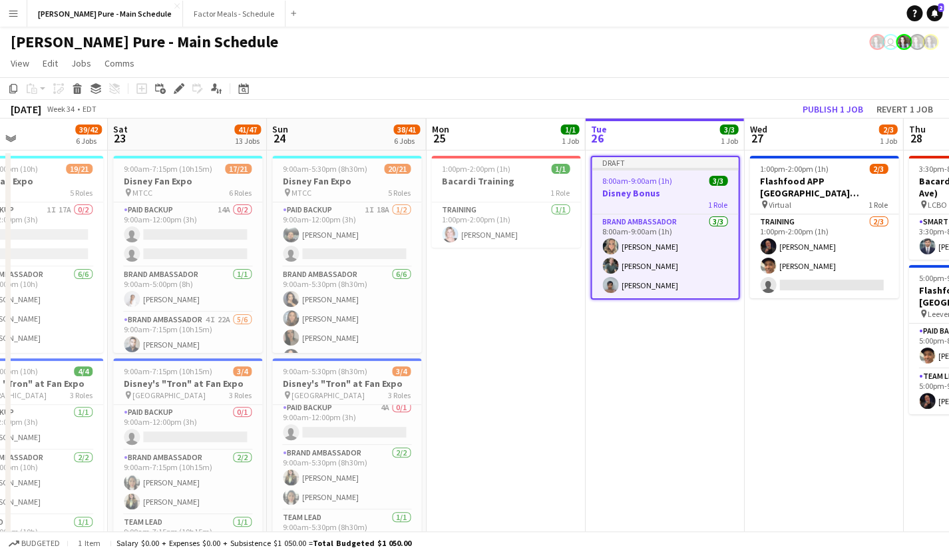
click at [631, 166] on div "Draft" at bounding box center [665, 162] width 146 height 11
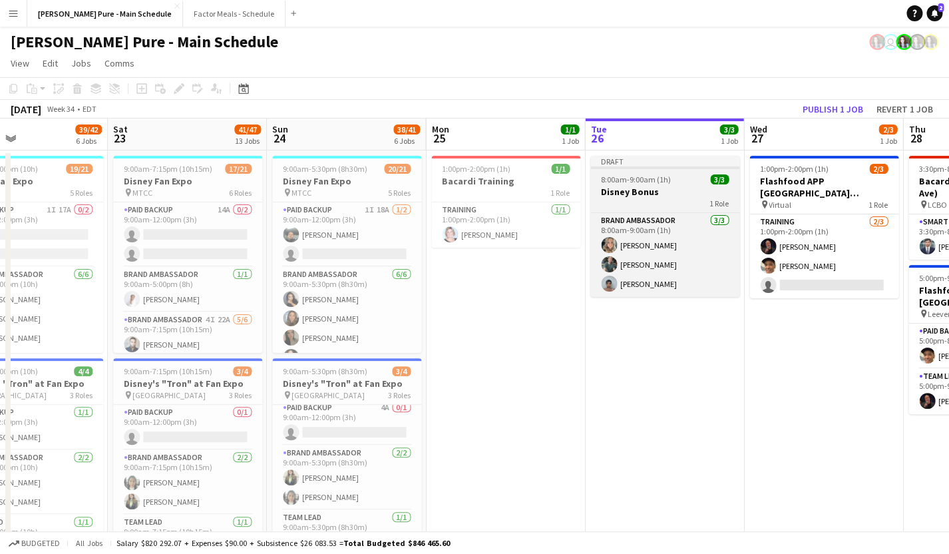
click at [637, 164] on div "Draft" at bounding box center [664, 161] width 149 height 11
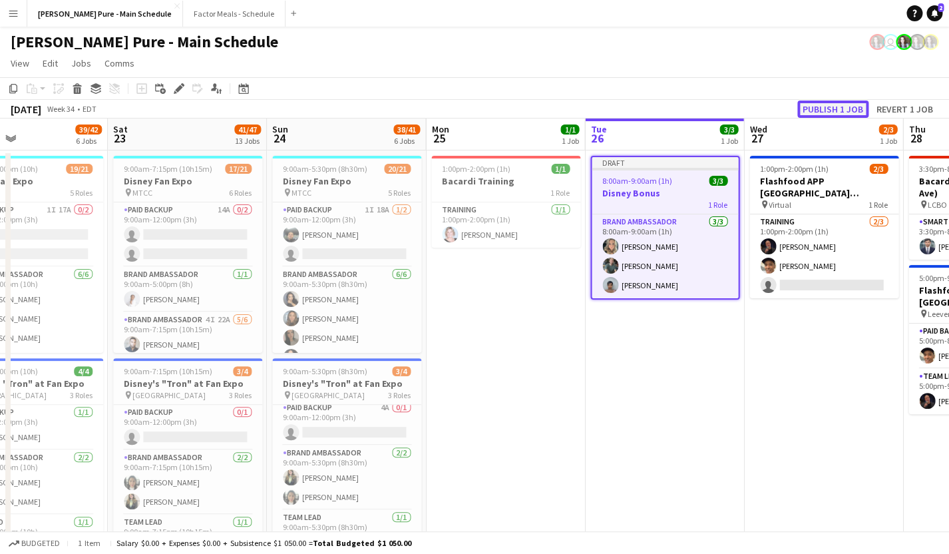
click at [813, 108] on button "Publish 1 job" at bounding box center [832, 108] width 71 height 17
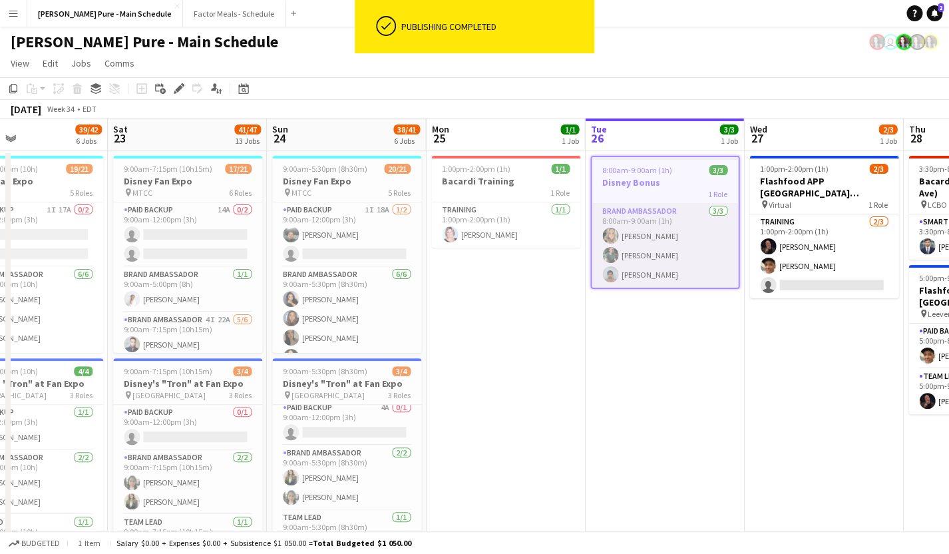
click at [621, 234] on app-card-role "Brand Ambassador [DATE] 8:00am-9:00am (1h) [PERSON_NAME] [PERSON_NAME] [PERSON_…" at bounding box center [665, 246] width 146 height 84
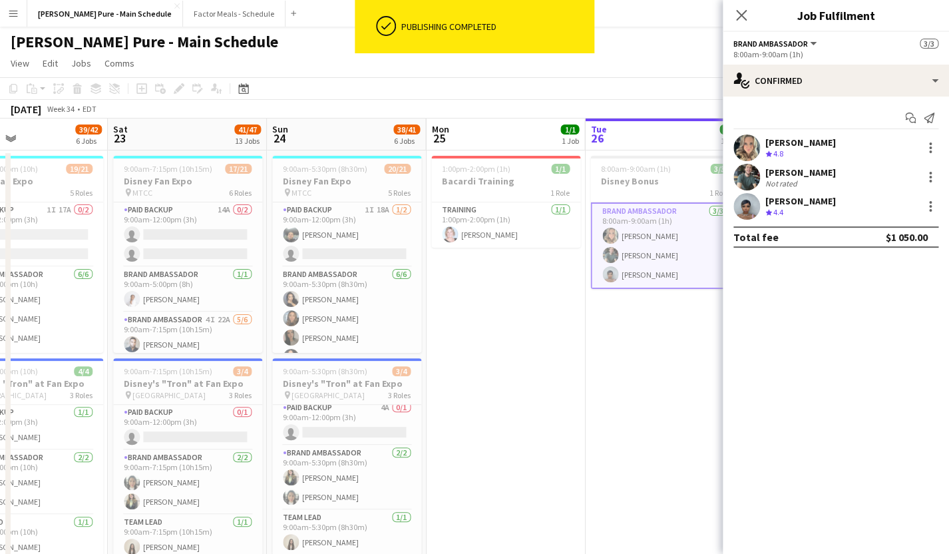
click at [789, 141] on div "[PERSON_NAME]" at bounding box center [800, 142] width 71 height 12
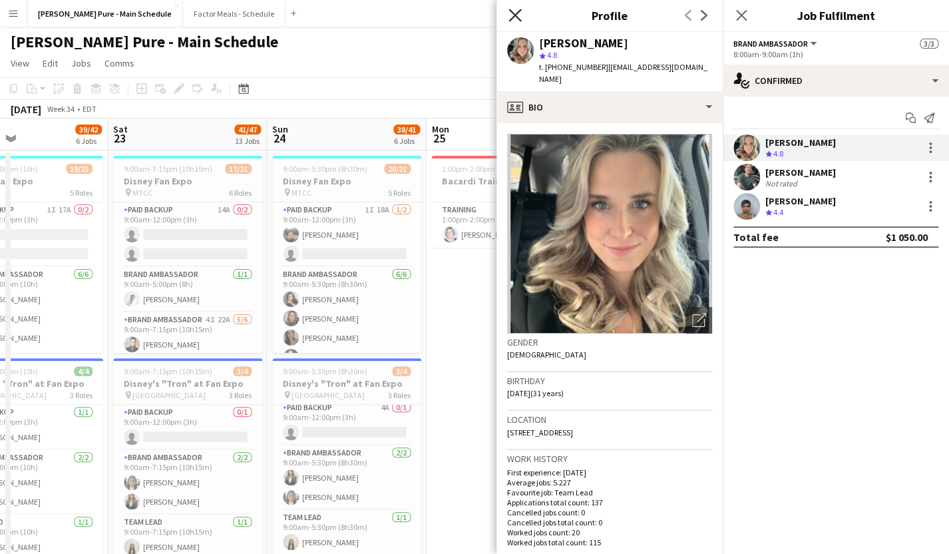
click at [512, 19] on icon "Close pop-in" at bounding box center [514, 15] width 13 height 13
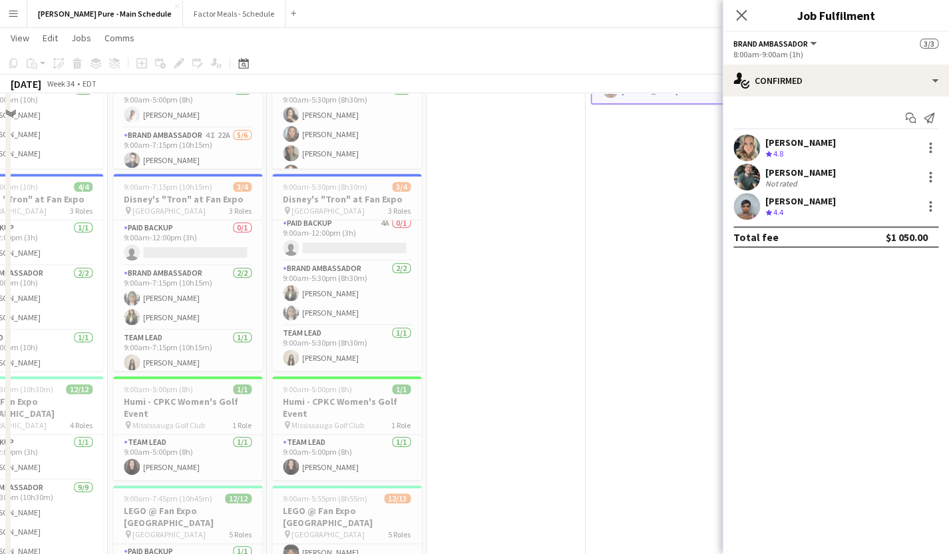
scroll to position [269, 0]
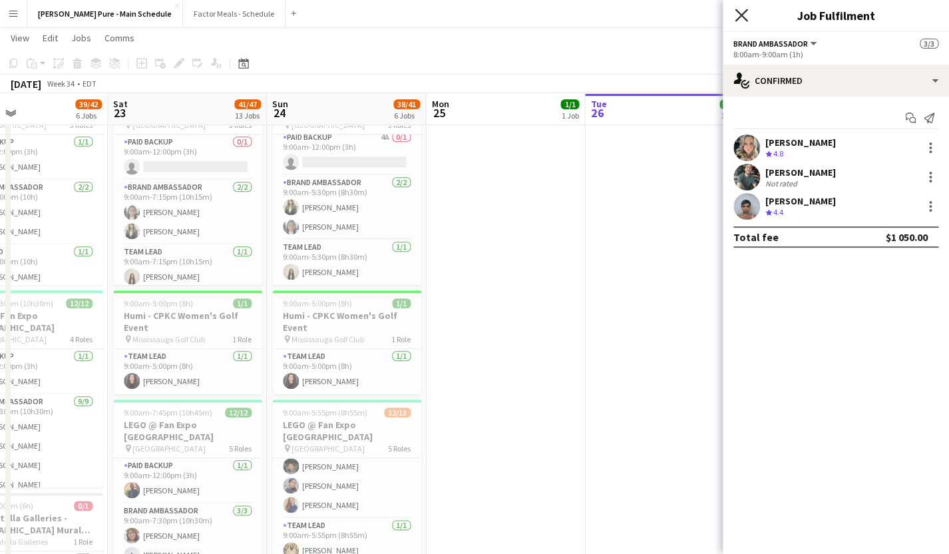
click at [742, 14] on icon at bounding box center [741, 15] width 13 height 13
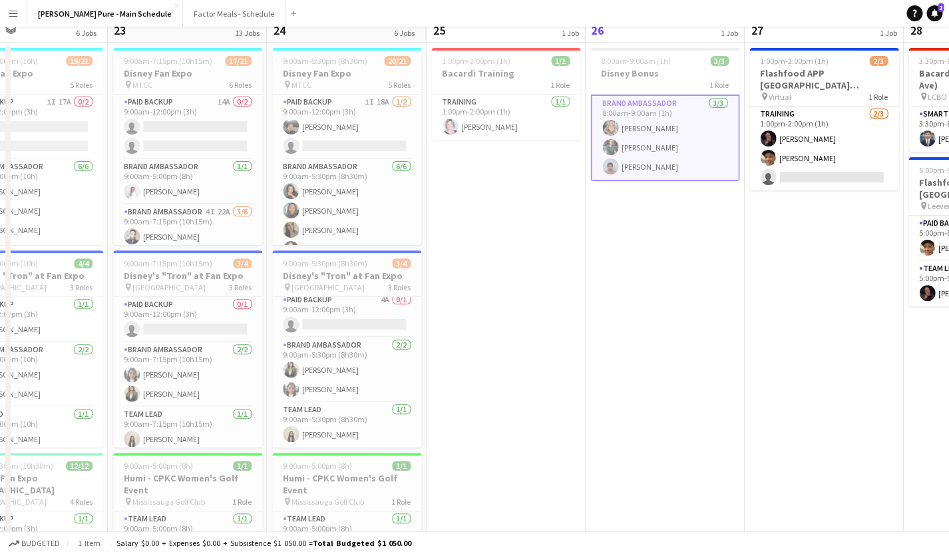
scroll to position [0, 0]
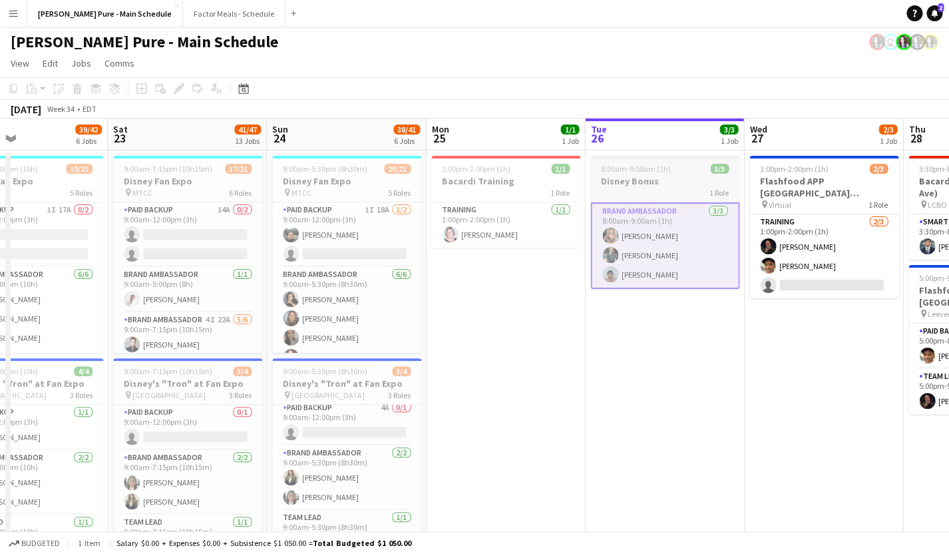
click at [629, 170] on span "8:00am-9:00am (1h)" at bounding box center [636, 169] width 70 height 10
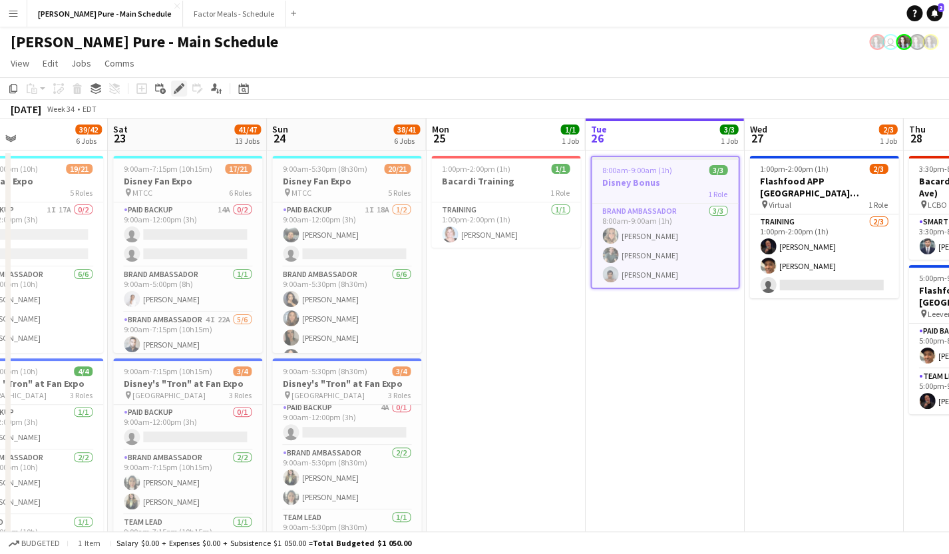
click at [176, 89] on icon "Edit" at bounding box center [179, 88] width 11 height 11
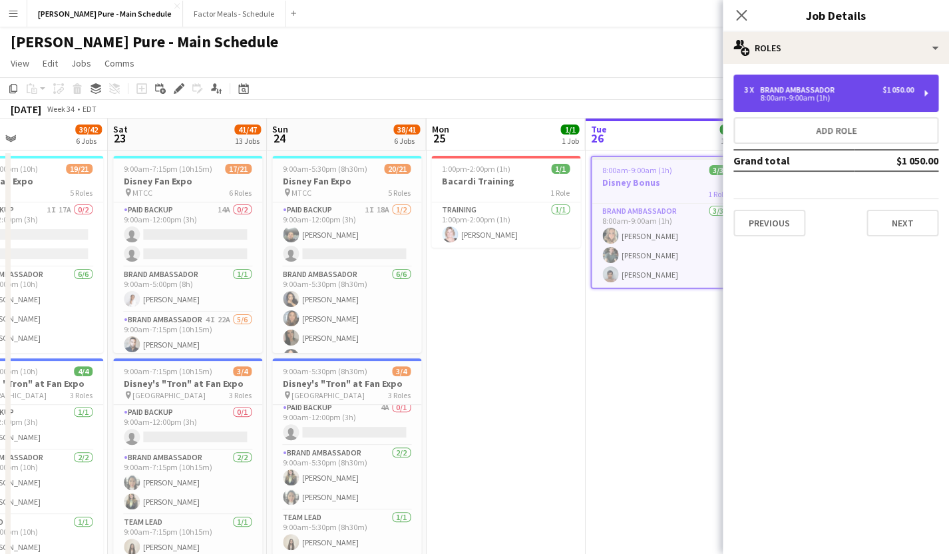
click at [860, 96] on div "8:00am-9:00am (1h)" at bounding box center [829, 97] width 170 height 7
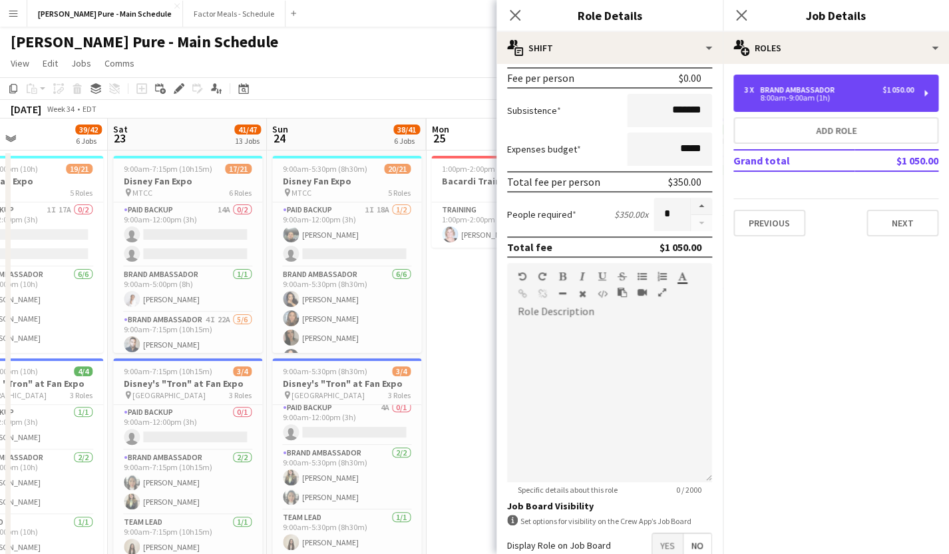
scroll to position [283, 0]
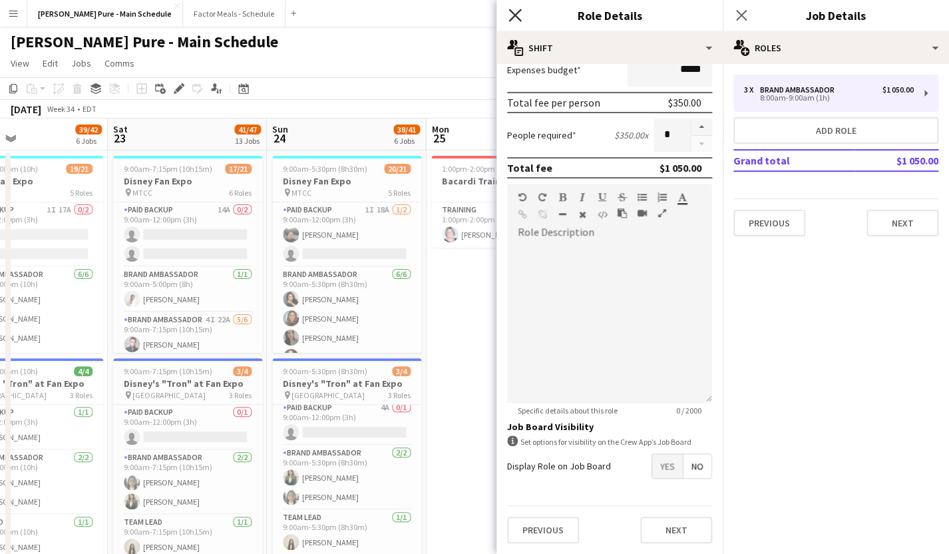
click at [518, 12] on icon at bounding box center [514, 15] width 13 height 13
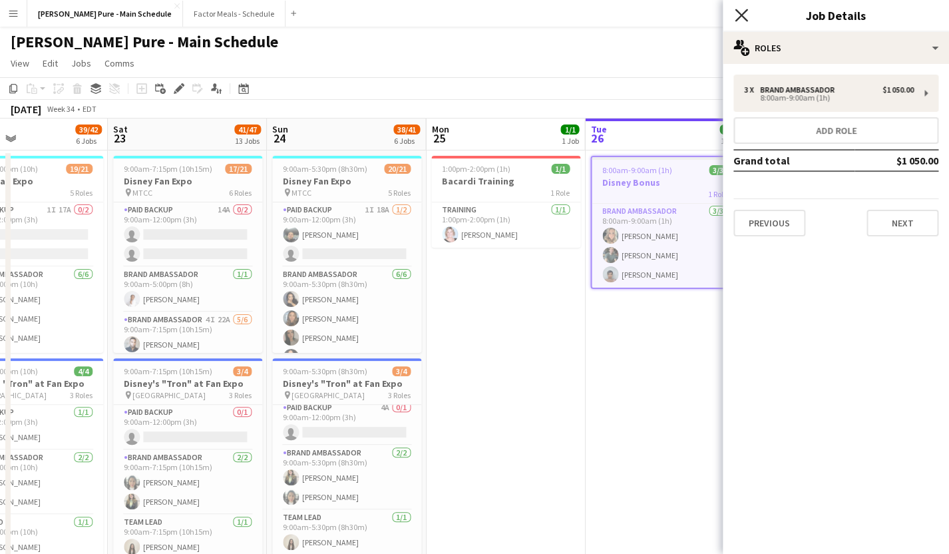
click at [745, 13] on icon at bounding box center [741, 15] width 13 height 13
